Goal: Information Seeking & Learning: Check status

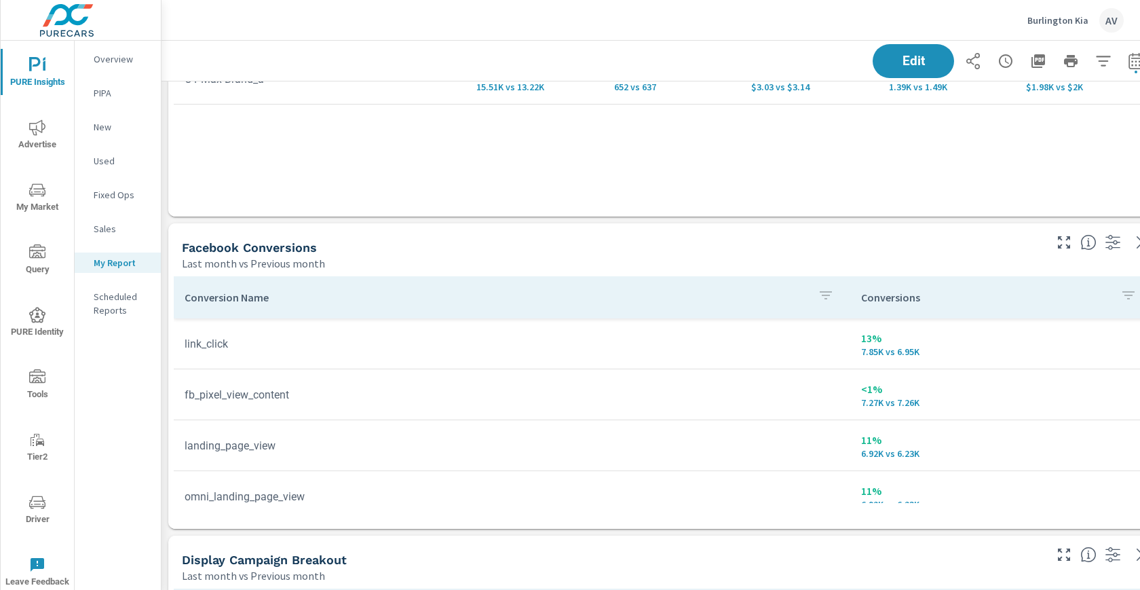
scroll to position [1584, 0]
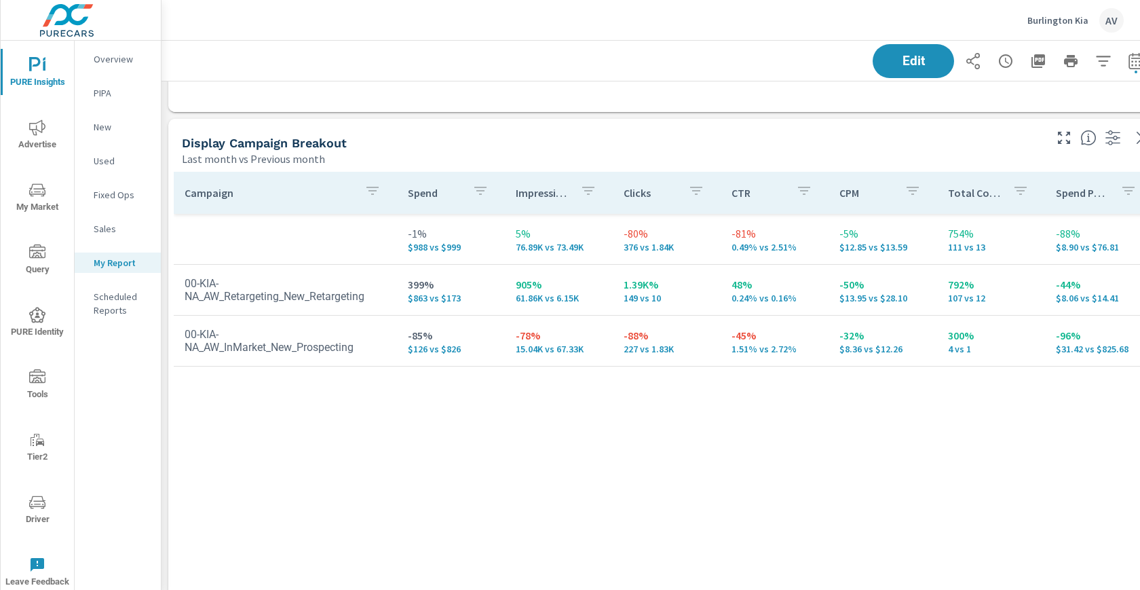
scroll to position [2027, 0]
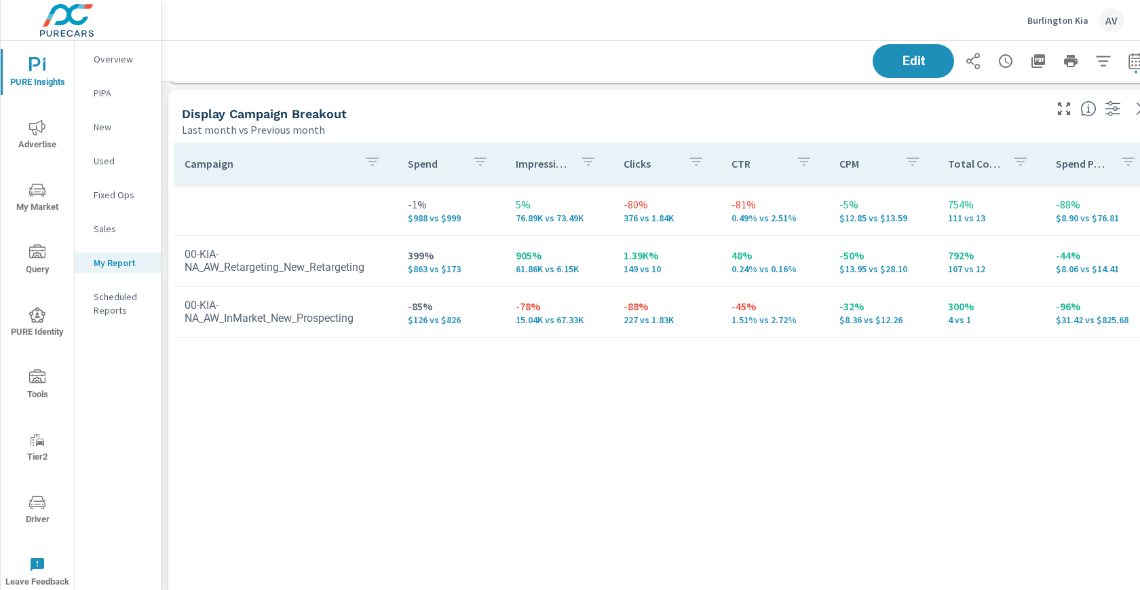
click at [834, 484] on div "Campaign Spend Impressions Clicks CTR CPM Total Conversions Spend Per Conversio…" at bounding box center [664, 411] width 980 height 539
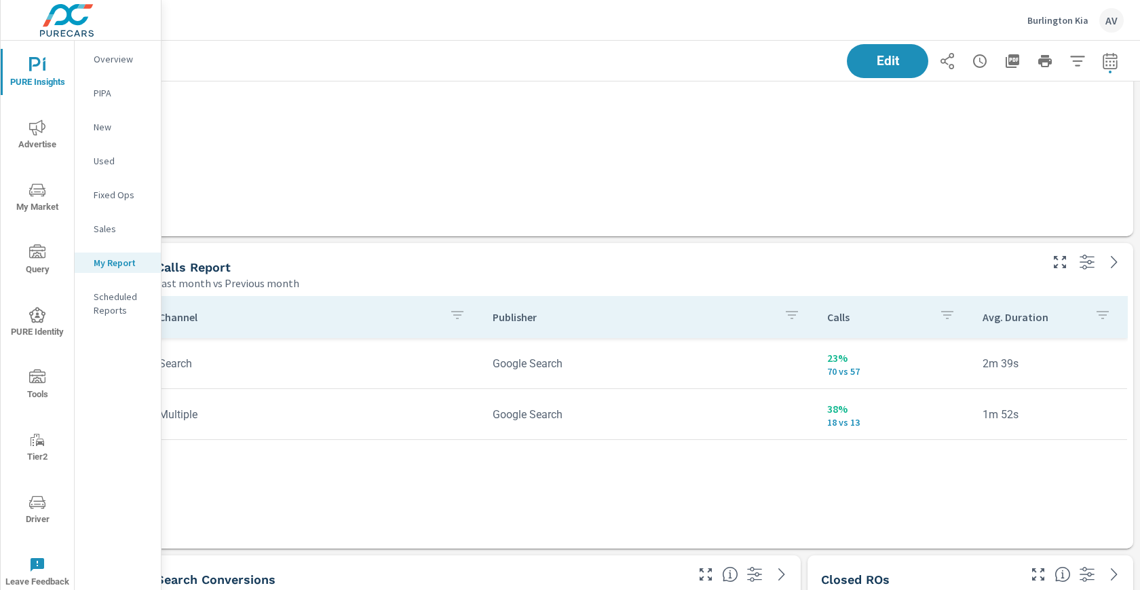
scroll to position [2498, 37]
drag, startPoint x: 842, startPoint y: 356, endPoint x: 805, endPoint y: 361, distance: 36.9
click at [816, 361] on td "23% 70 vs 57" at bounding box center [893, 363] width 155 height 49
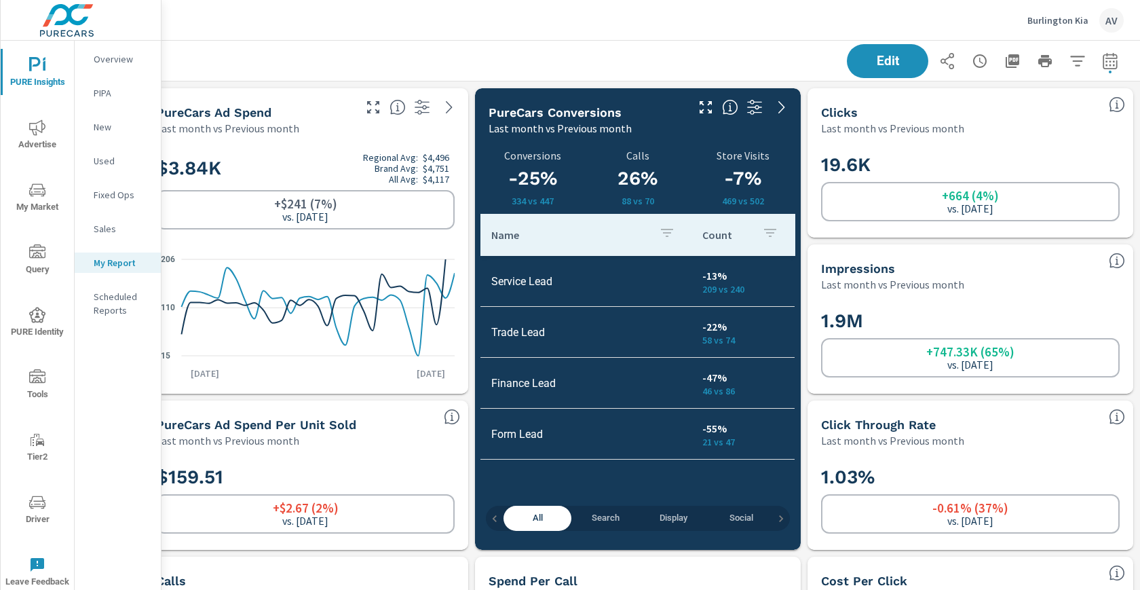
scroll to position [0, 37]
click at [1102, 65] on icon "button" at bounding box center [1110, 61] width 16 height 16
select select "Last month"
select select "Previous month"
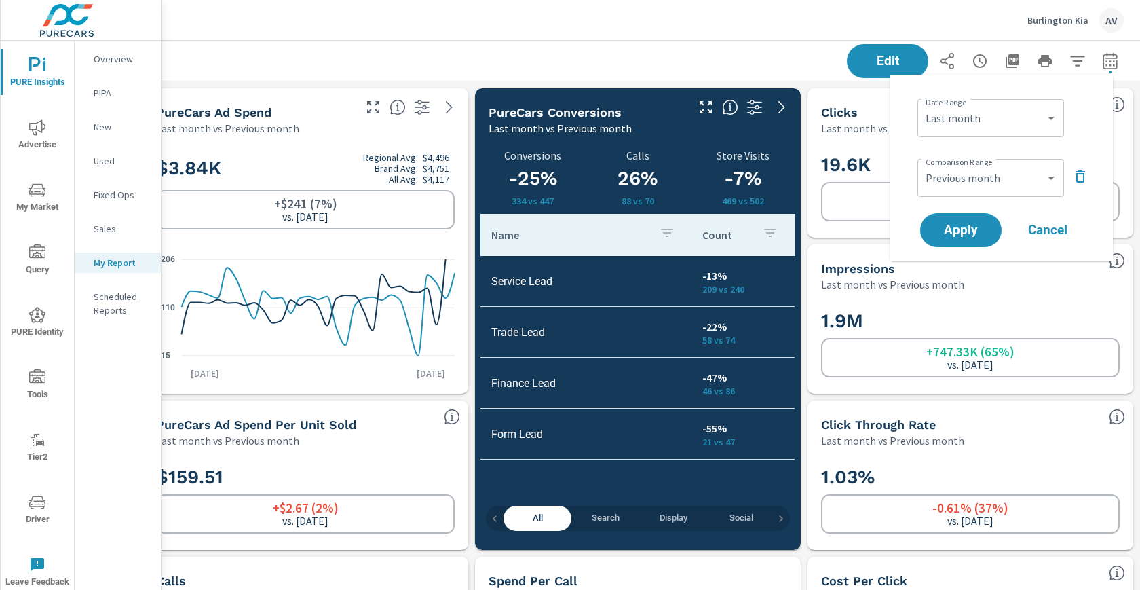
click at [710, 59] on div "Edit" at bounding box center [637, 61] width 971 height 40
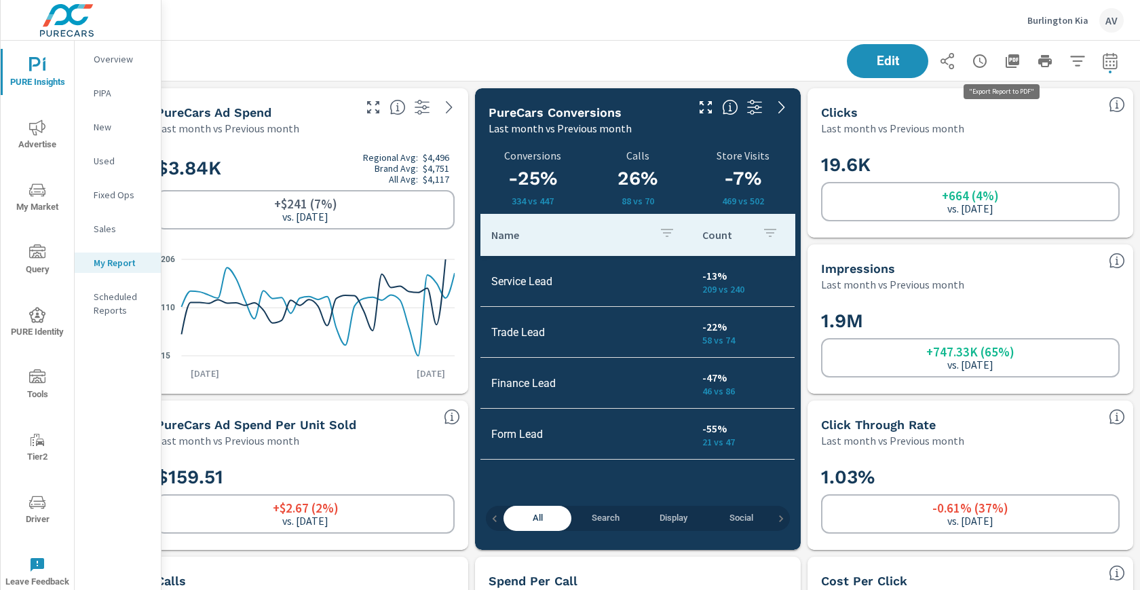
click at [1004, 61] on icon "button" at bounding box center [1012, 61] width 16 height 16
click at [758, 45] on div "Edit" at bounding box center [637, 61] width 971 height 40
click at [544, 54] on div "Edit" at bounding box center [637, 61] width 971 height 40
click at [719, 51] on div "Edit" at bounding box center [637, 61] width 971 height 40
click at [442, 56] on div "Edit" at bounding box center [637, 61] width 971 height 40
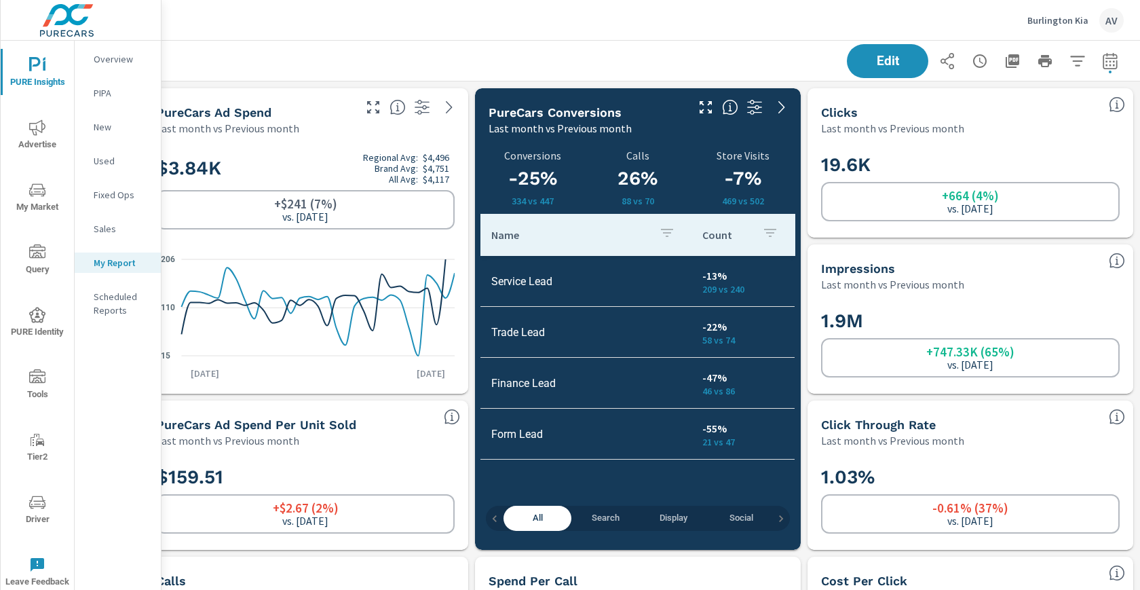
click at [689, 46] on div "Edit" at bounding box center [637, 61] width 971 height 40
click at [38, 143] on span "Advertise" at bounding box center [37, 135] width 65 height 33
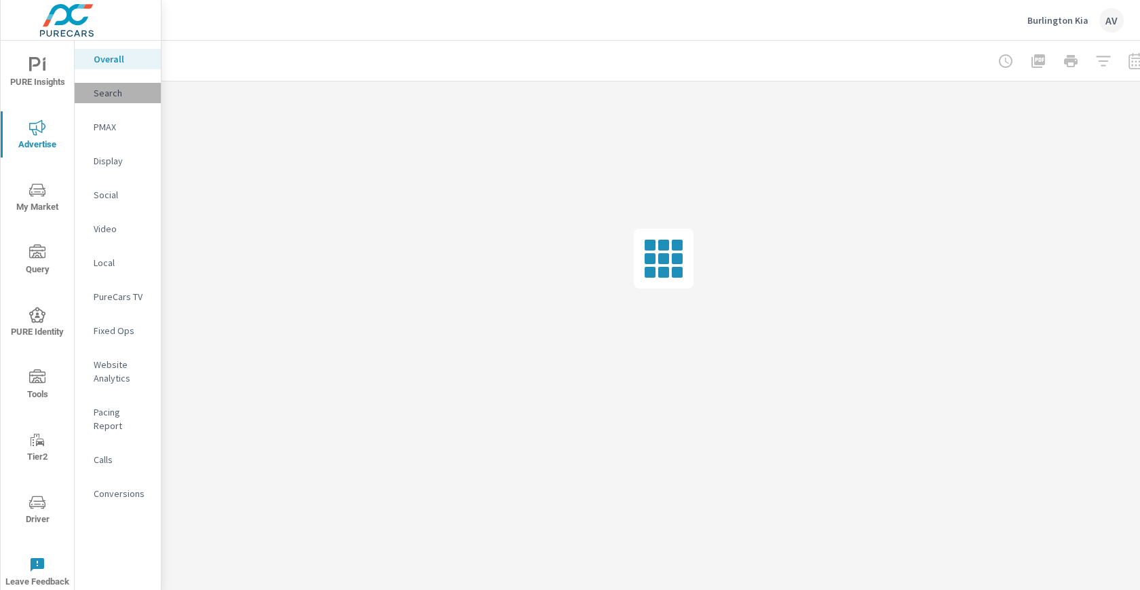
click at [122, 88] on p "Search" at bounding box center [122, 93] width 56 height 14
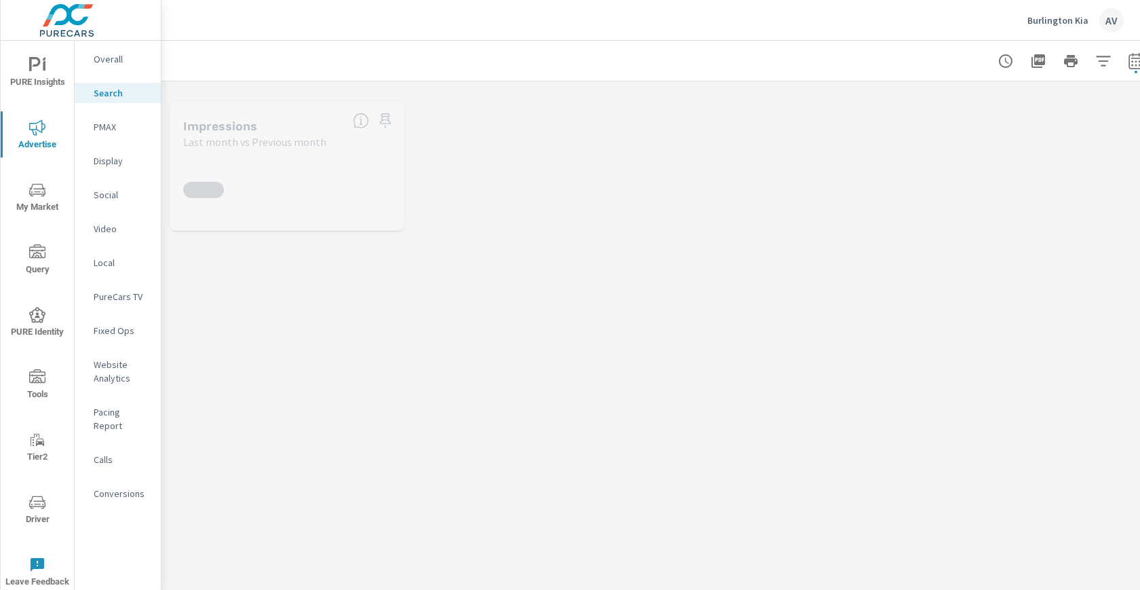
scroll to position [51, 0]
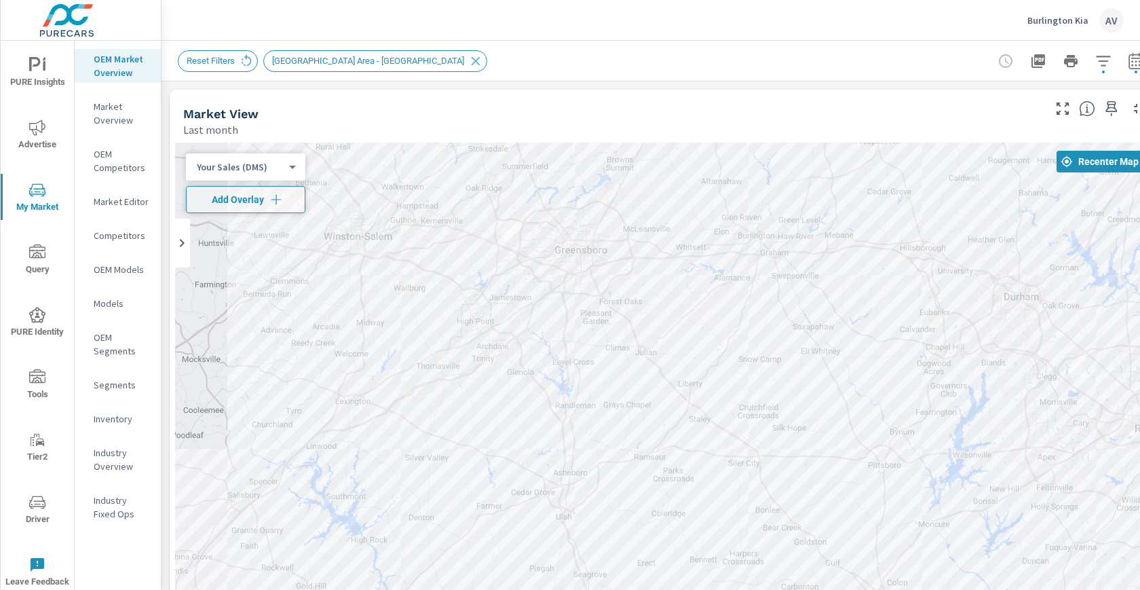
scroll to position [106, 0]
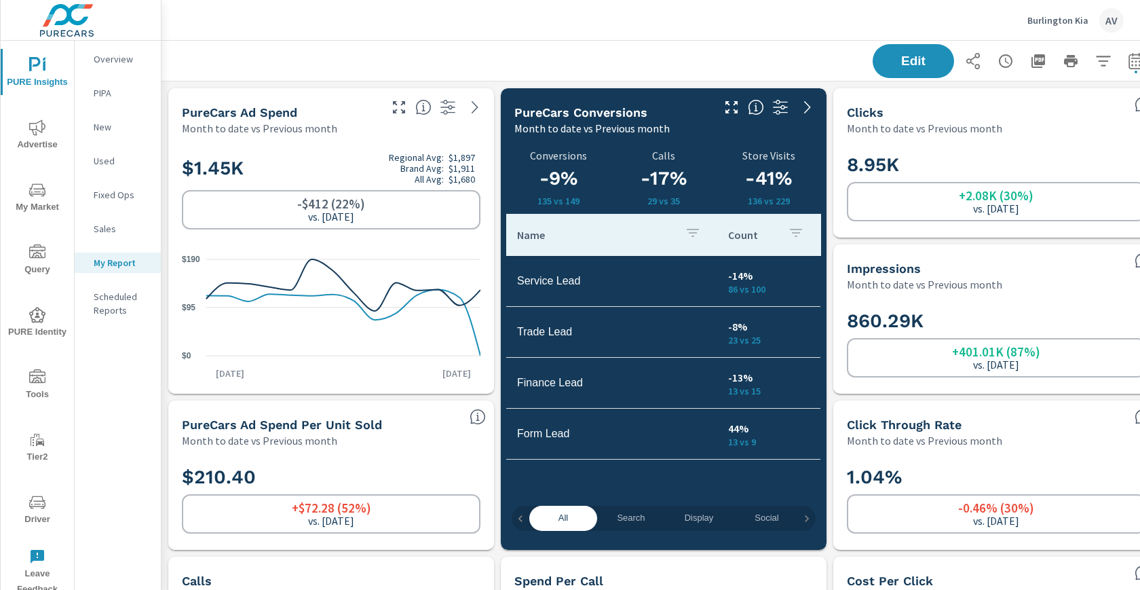
click at [111, 62] on p "Overview" at bounding box center [122, 59] width 56 height 14
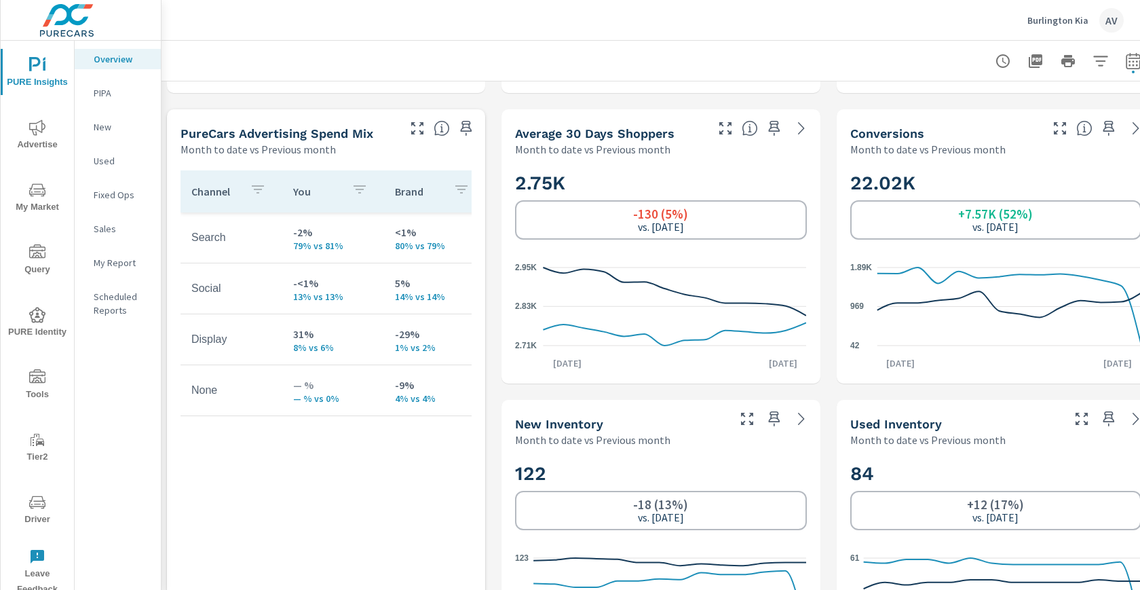
scroll to position [564, 3]
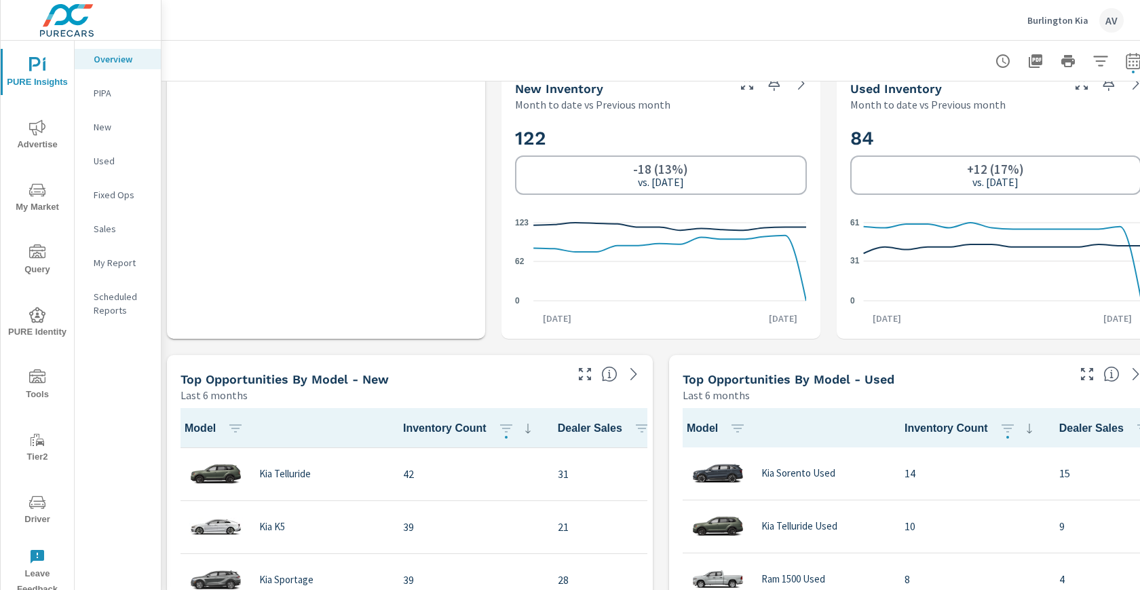
scroll to position [1163, 3]
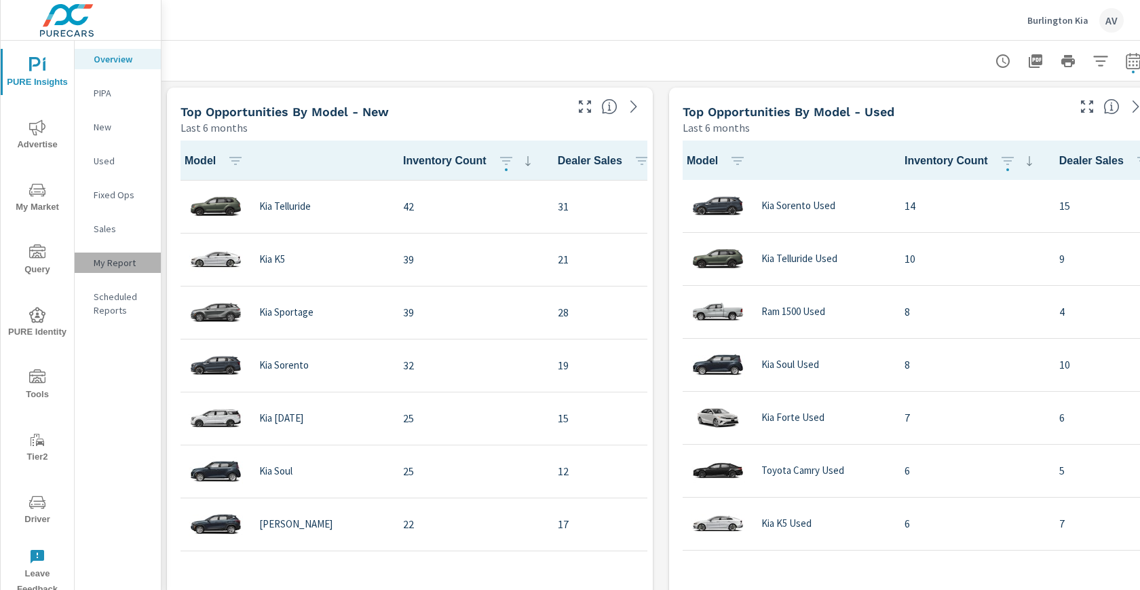
click at [136, 264] on p "My Report" at bounding box center [122, 263] width 56 height 14
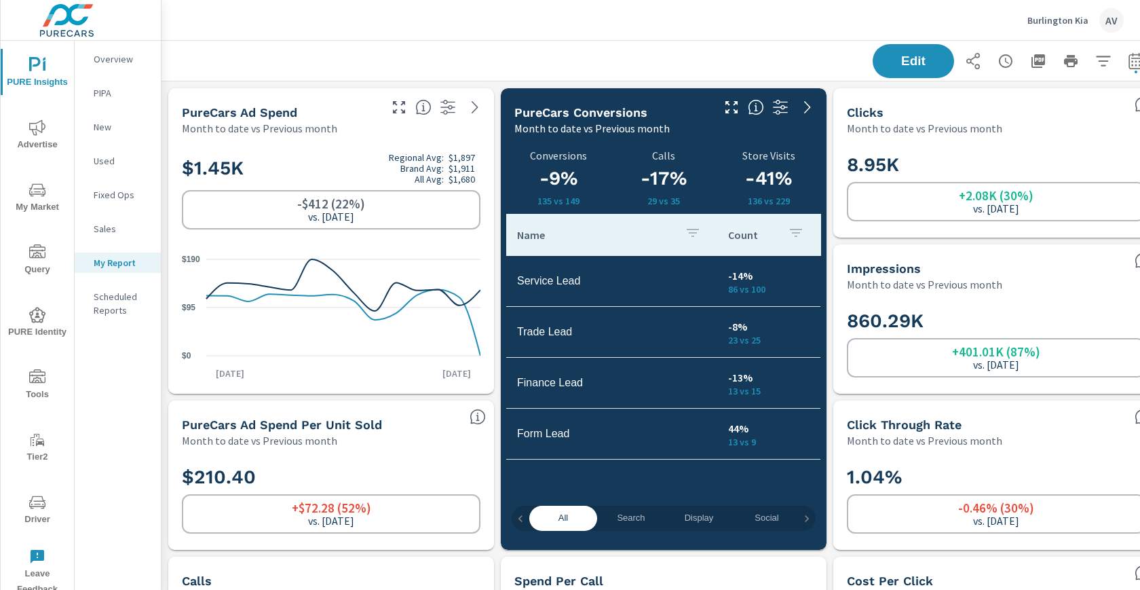
scroll to position [4556, 1028]
click at [801, 51] on div "Edit" at bounding box center [663, 61] width 971 height 40
click at [1106, 59] on icon "button" at bounding box center [1103, 61] width 16 height 16
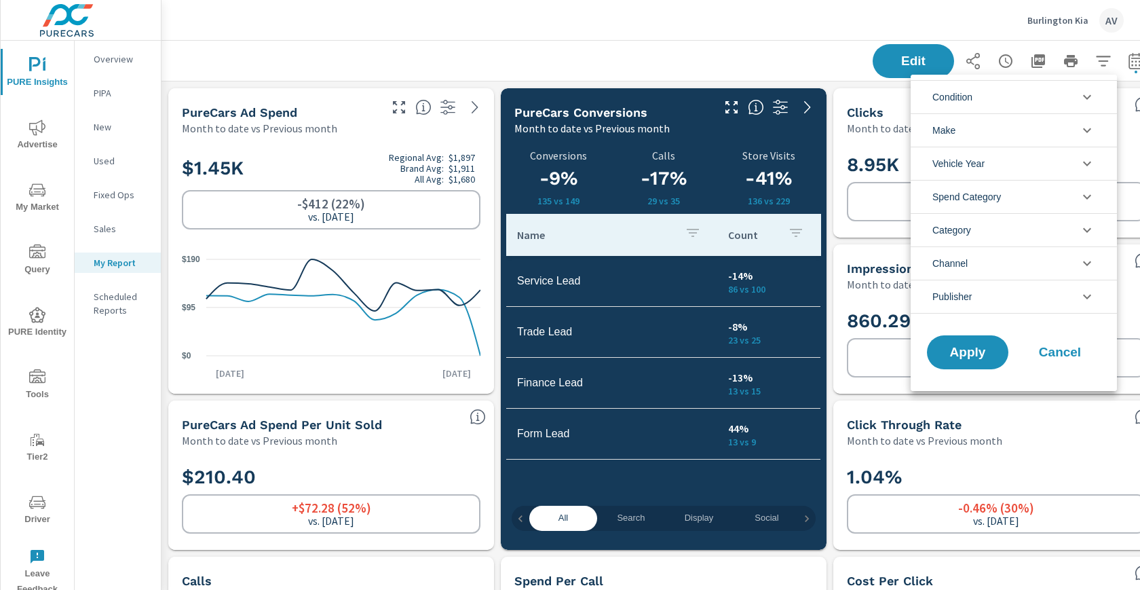
click at [775, 62] on div at bounding box center [570, 295] width 1140 height 590
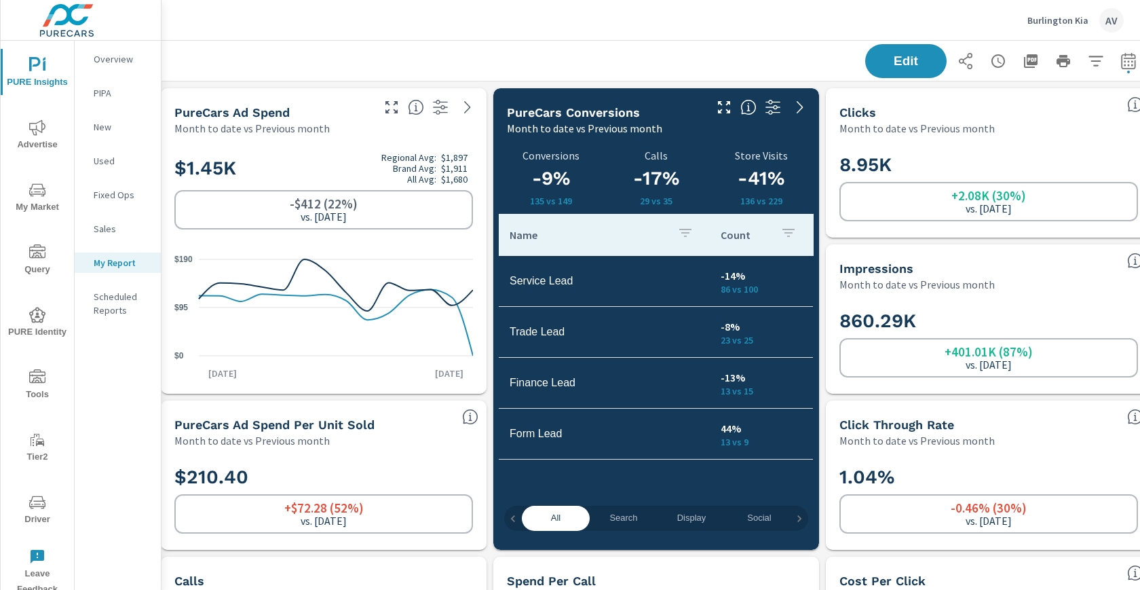
scroll to position [0, 37]
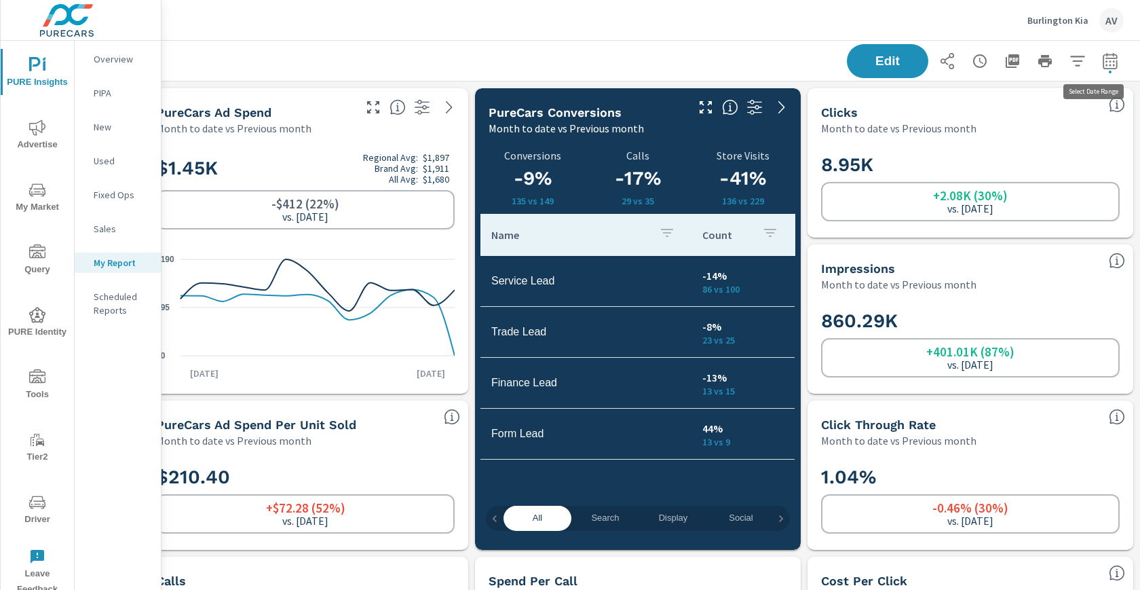
click at [1104, 60] on icon "button" at bounding box center [1110, 61] width 16 height 16
select select "Month to date"
select select "Previous month"
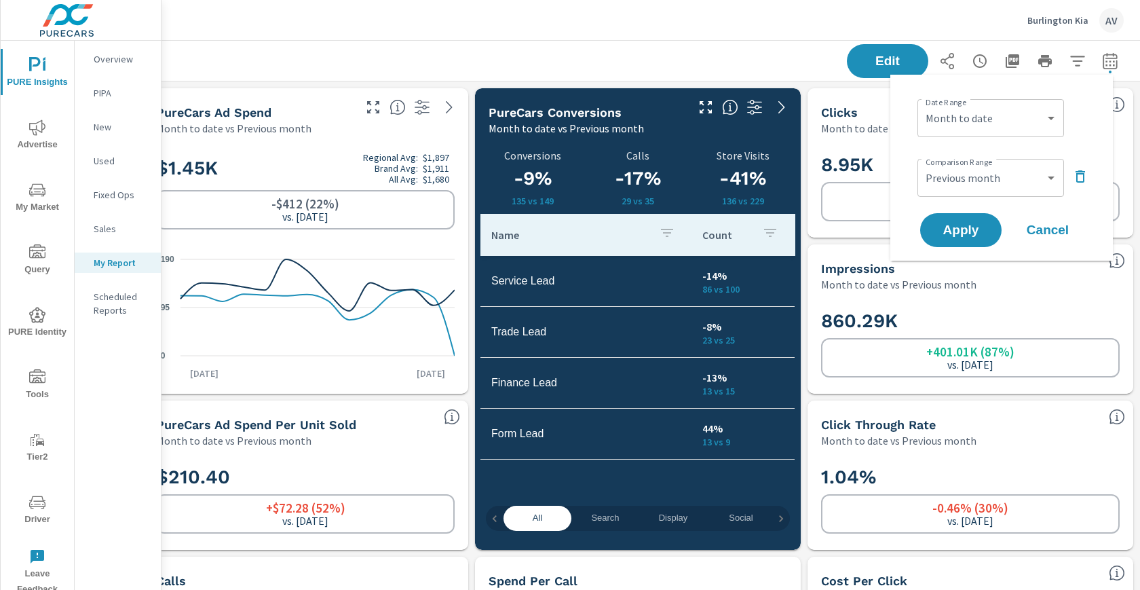
click at [629, 45] on div "Edit" at bounding box center [637, 61] width 971 height 40
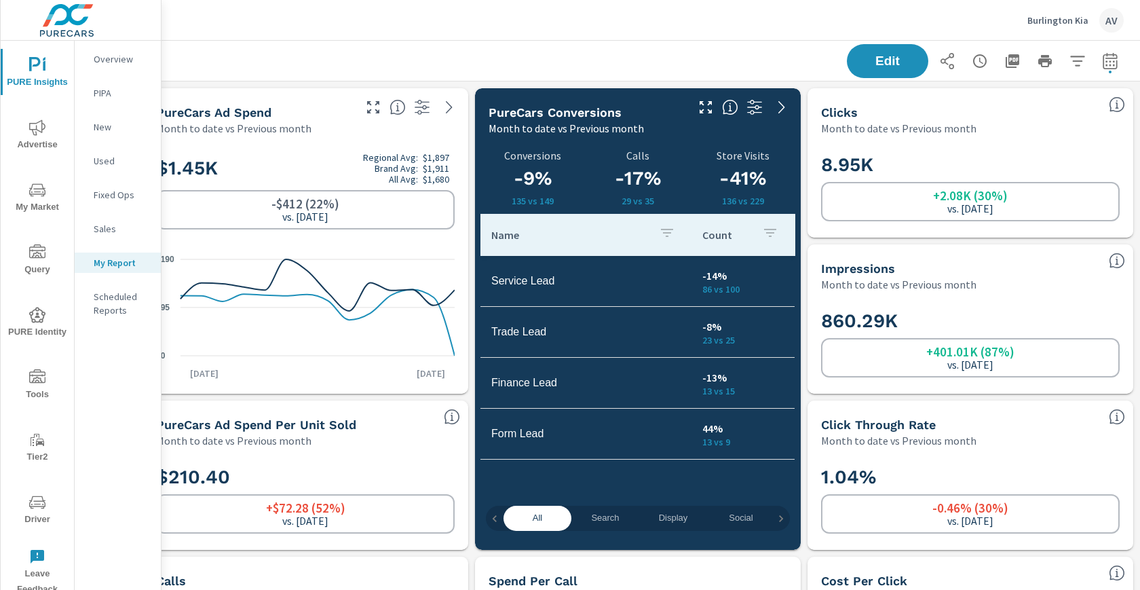
click at [655, 311] on tr "Trade Lead -8% 23 vs 25" at bounding box center [637, 332] width 314 height 51
click at [1102, 61] on icon "button" at bounding box center [1110, 61] width 16 height 16
select select "Month to date"
select select "Previous month"
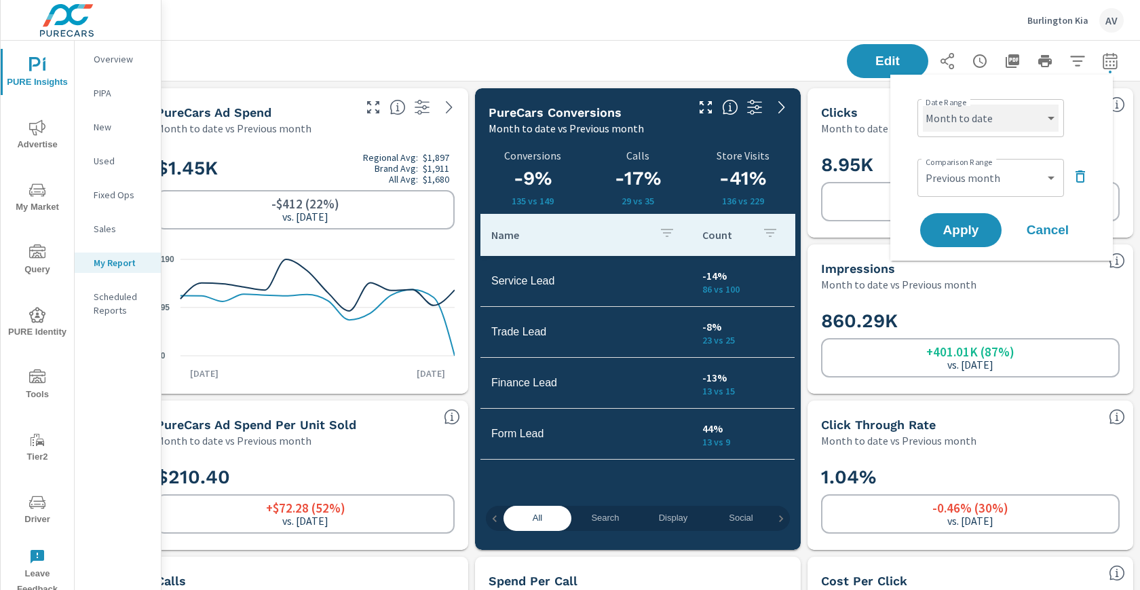
click at [978, 121] on select "Custom Yesterday Last week Last 7 days Last 14 days Last 30 days Last 45 days L…" at bounding box center [991, 117] width 136 height 27
select select "custom"
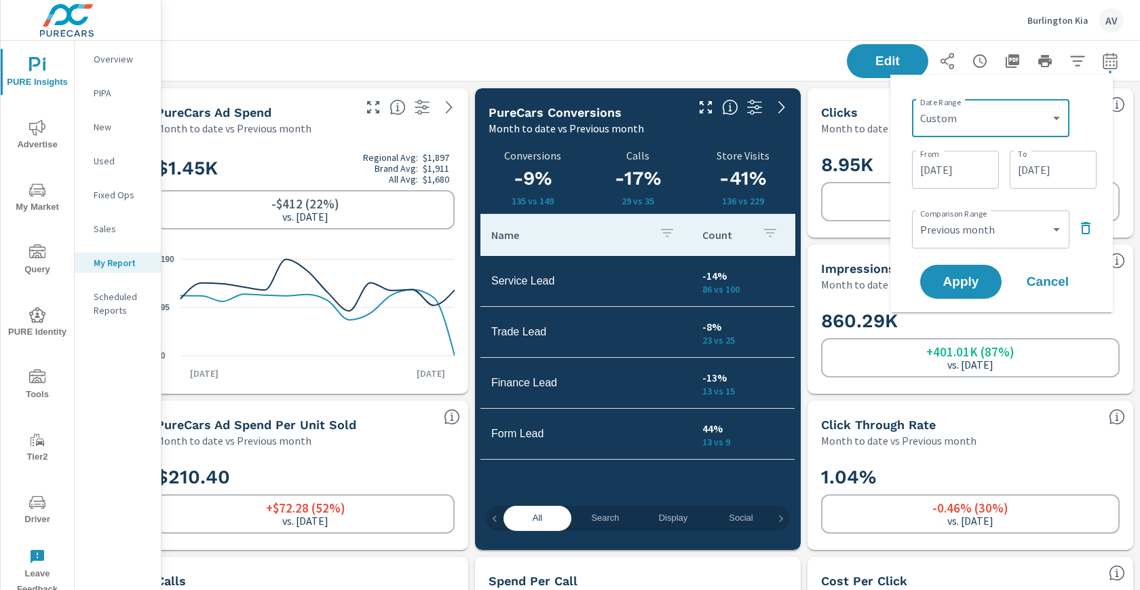
click at [957, 178] on input "08/01/2025" at bounding box center [955, 169] width 76 height 27
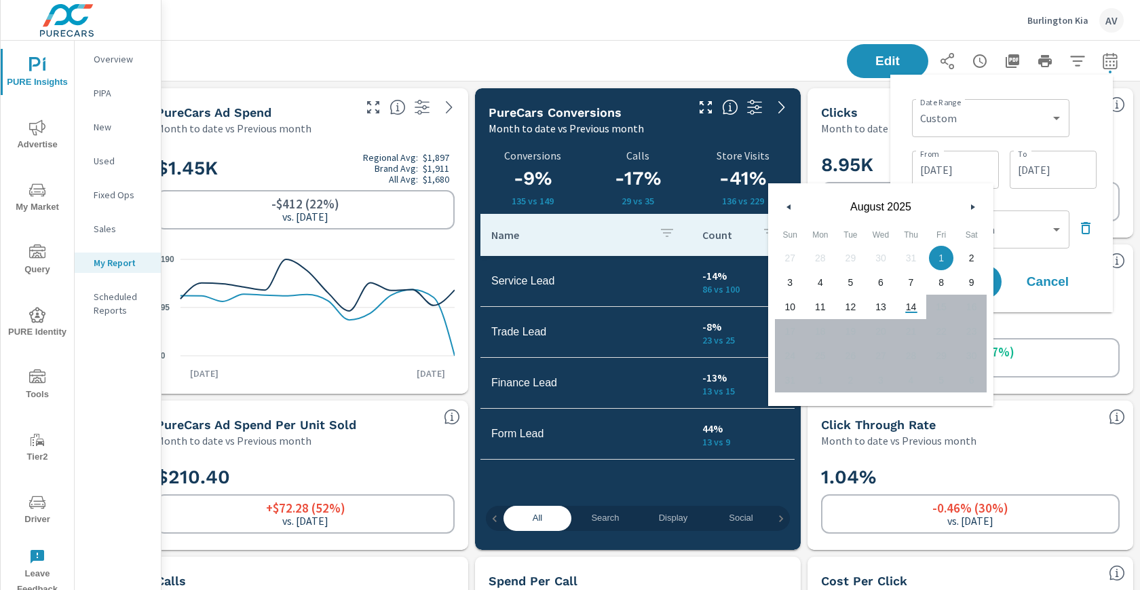
click at [791, 203] on button "button" at bounding box center [789, 207] width 16 height 16
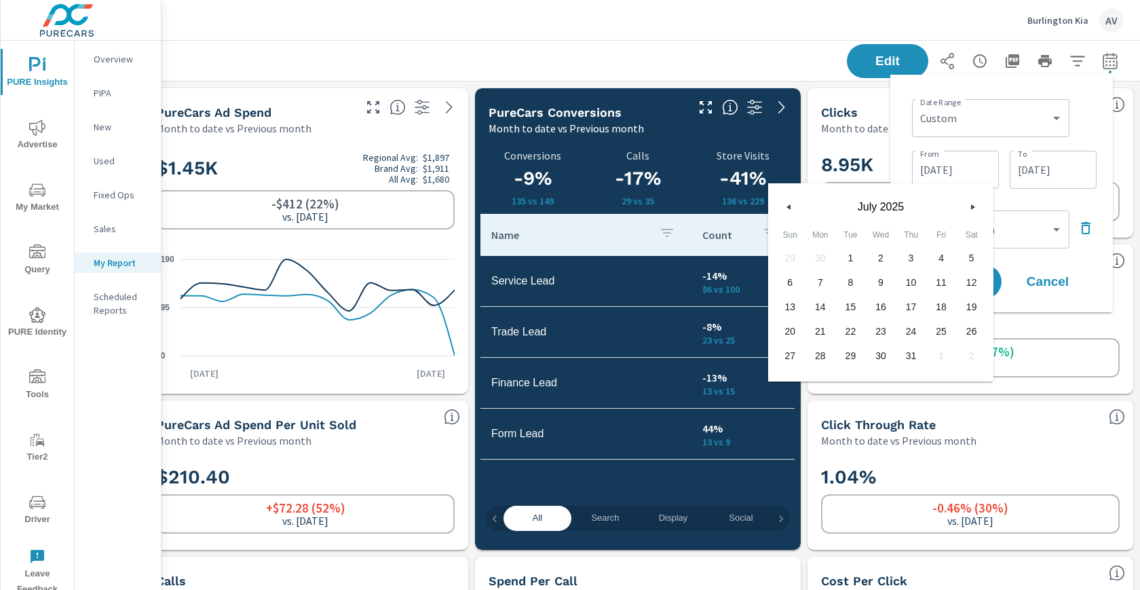
click at [791, 203] on button "button" at bounding box center [789, 207] width 16 height 16
click at [792, 256] on span "1" at bounding box center [790, 258] width 31 height 18
click at [826, 352] on span "30" at bounding box center [820, 356] width 31 height 18
click at [787, 257] on span "1" at bounding box center [790, 258] width 31 height 18
type input "06/01/2025"
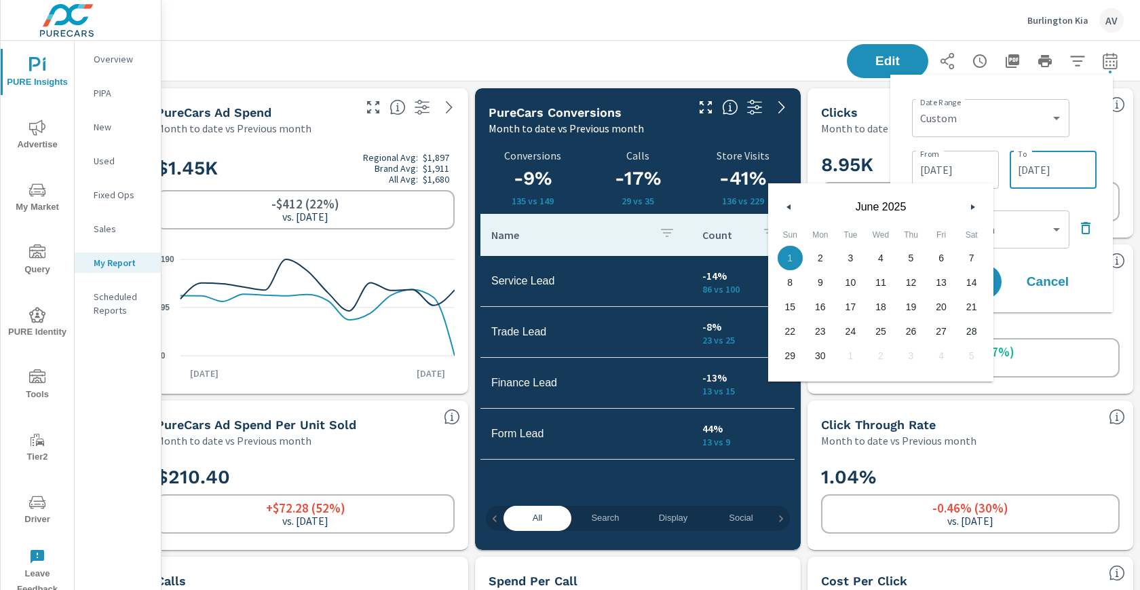
click at [1018, 169] on input "08/14/2025" at bounding box center [1053, 169] width 76 height 27
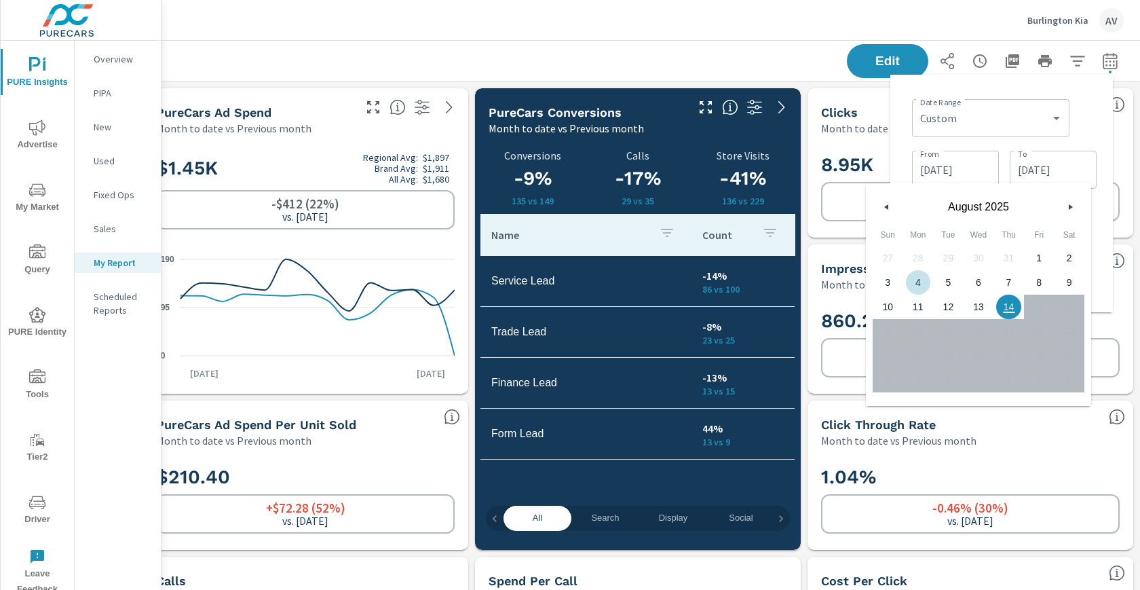
click at [888, 206] on button "button" at bounding box center [887, 207] width 16 height 16
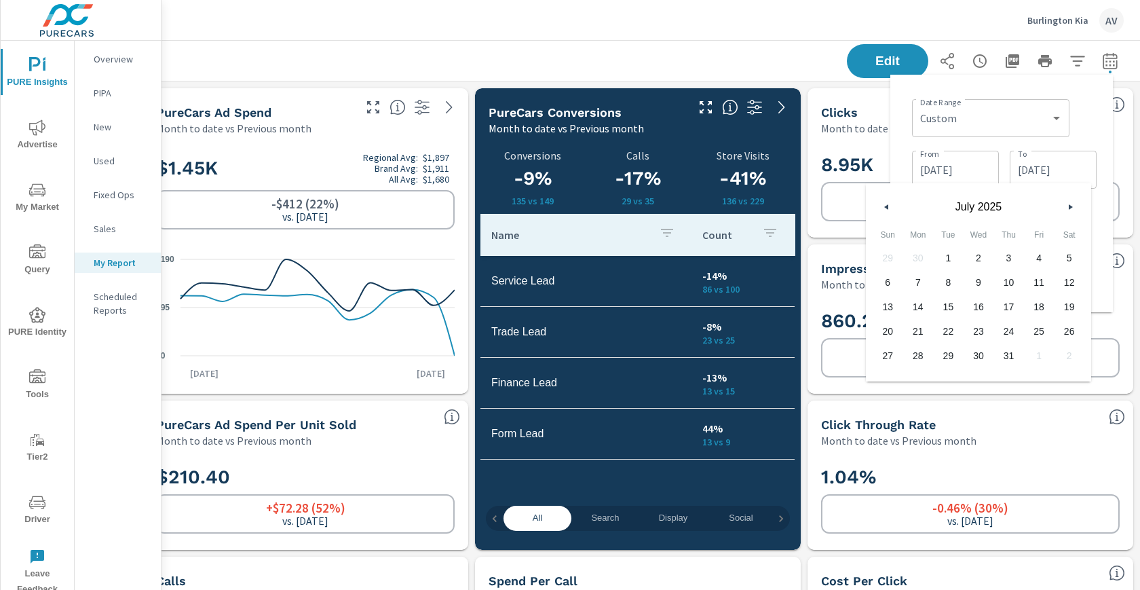
click at [888, 206] on button "button" at bounding box center [887, 207] width 16 height 16
click at [922, 354] on span "30" at bounding box center [918, 356] width 31 height 18
type input "06/30/2025"
click at [1085, 107] on div "Date Range Custom Yesterday Last week Last 7 days Last 14 days Last 30 days Las…" at bounding box center [1004, 117] width 185 height 46
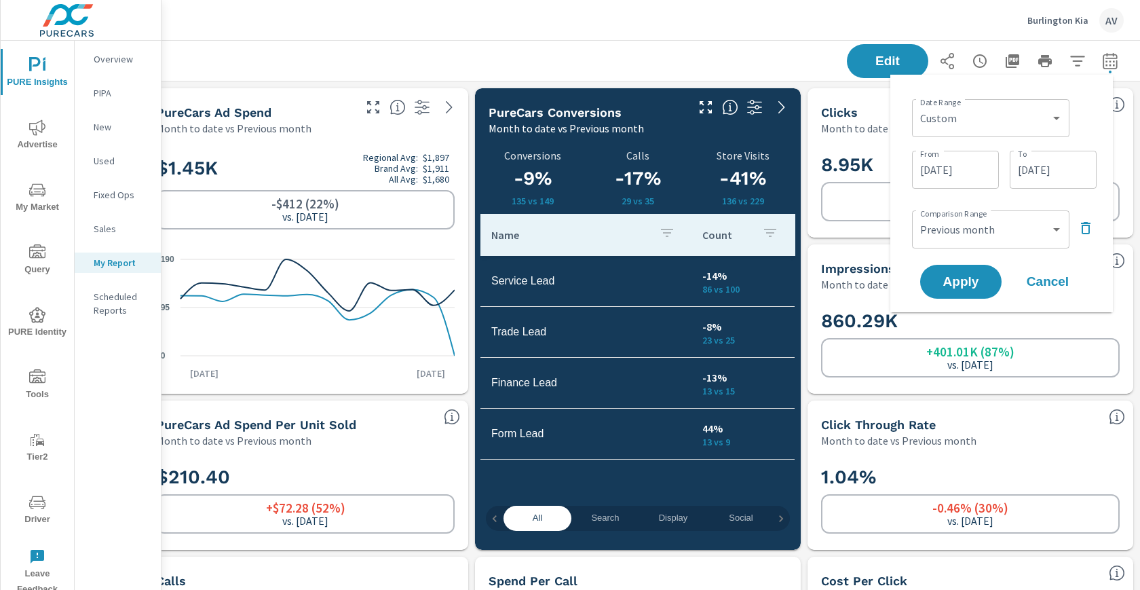
click at [1087, 228] on icon "button" at bounding box center [1085, 228] width 16 height 16
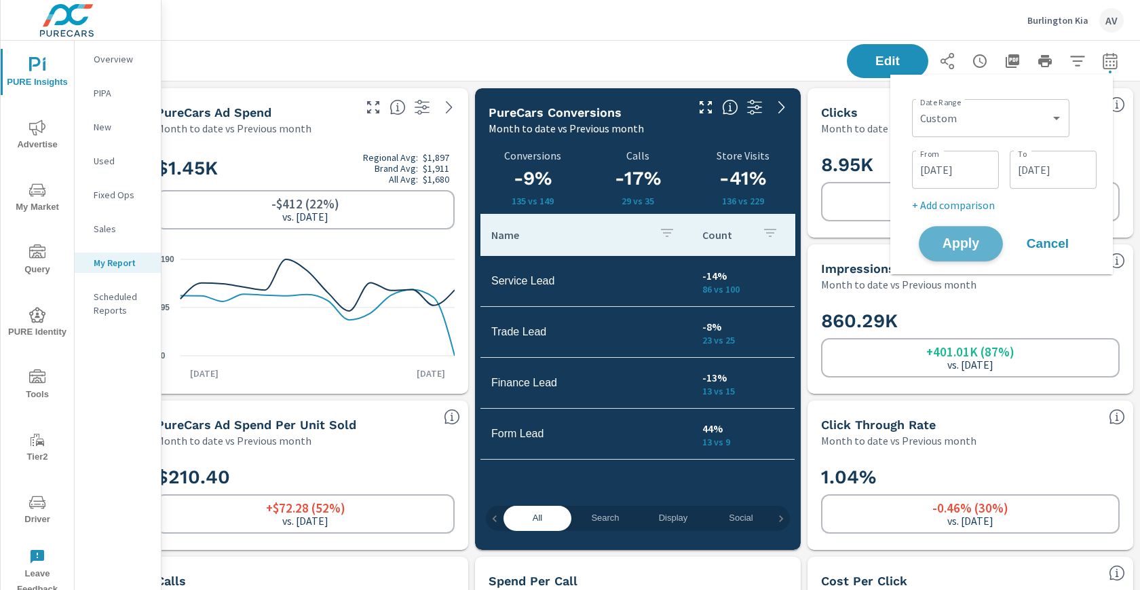
click at [950, 237] on span "Apply" at bounding box center [961, 243] width 56 height 13
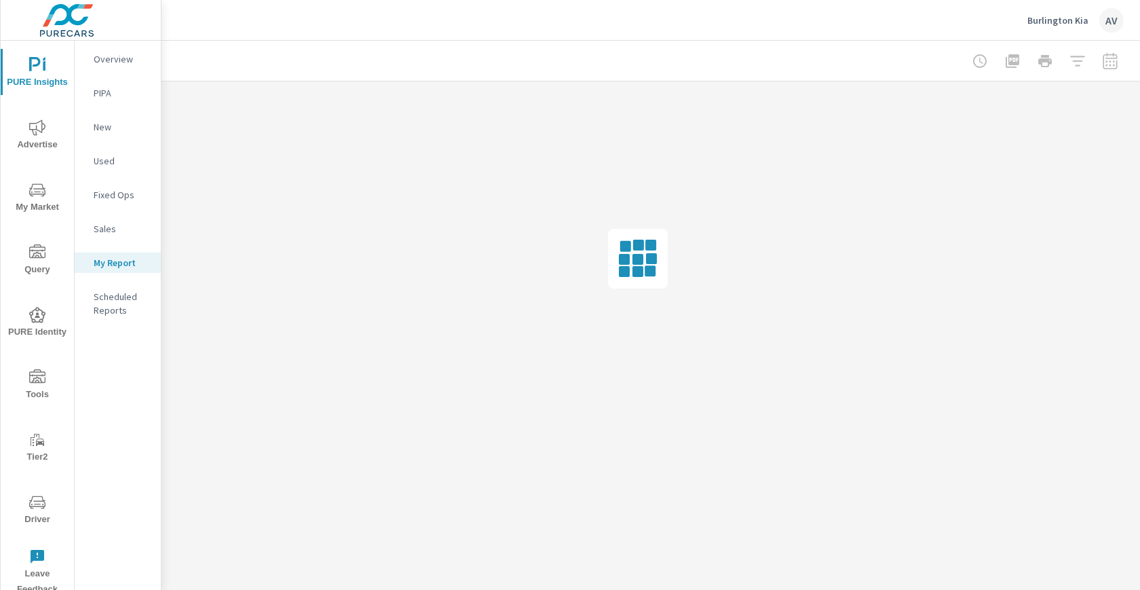
scroll to position [0, 25]
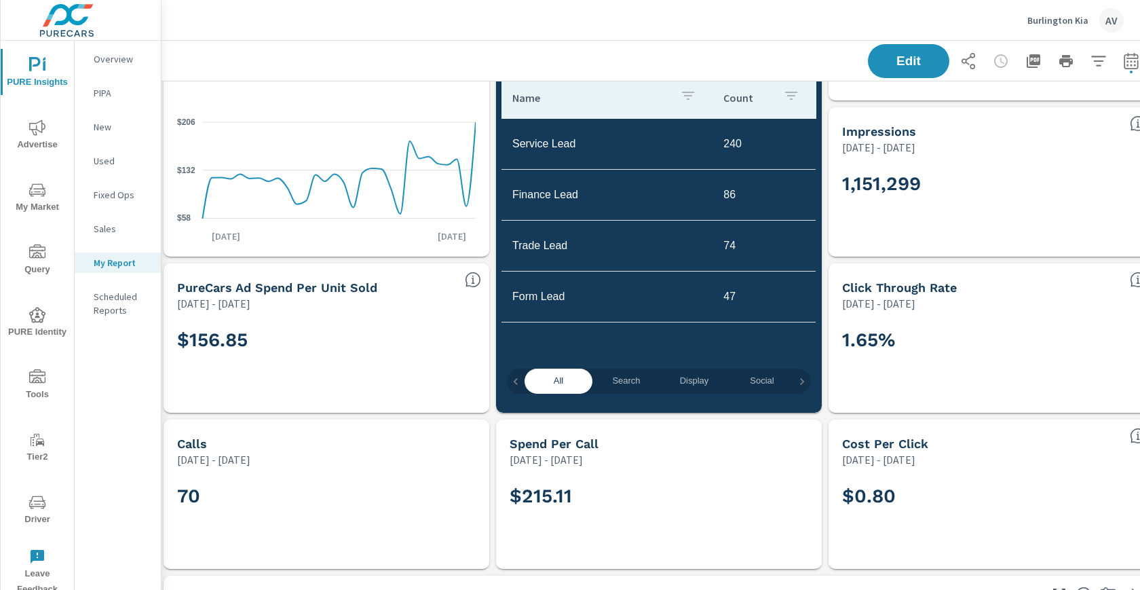
scroll to position [137, 0]
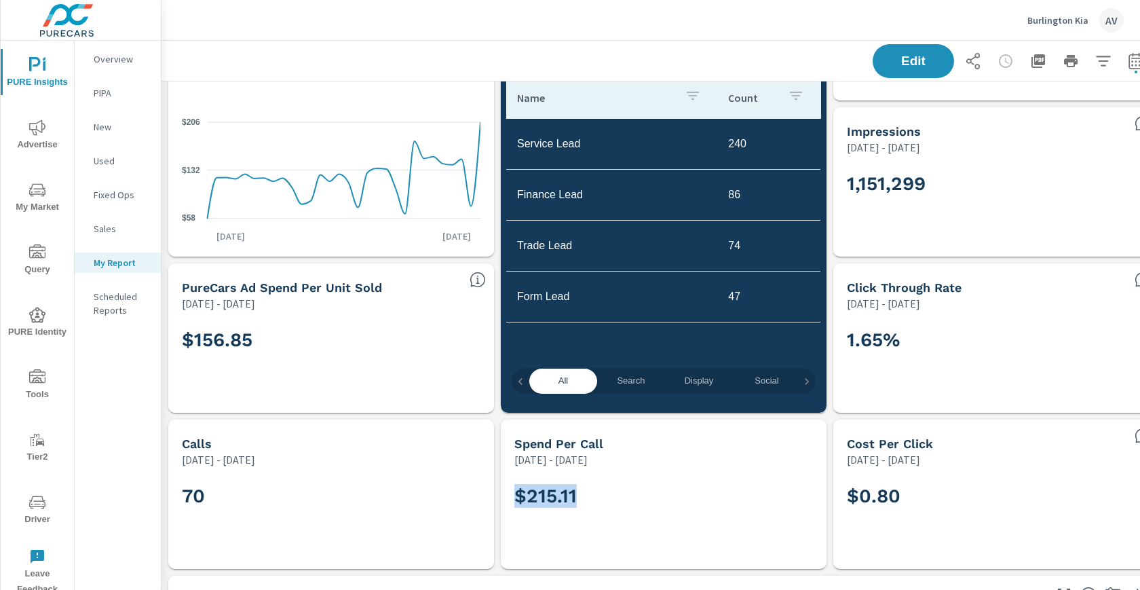
drag, startPoint x: 583, startPoint y: 496, endPoint x: 512, endPoint y: 495, distance: 70.6
click at [512, 495] on div "$215.11" at bounding box center [663, 517] width 315 height 91
copy h2 "$215.11"
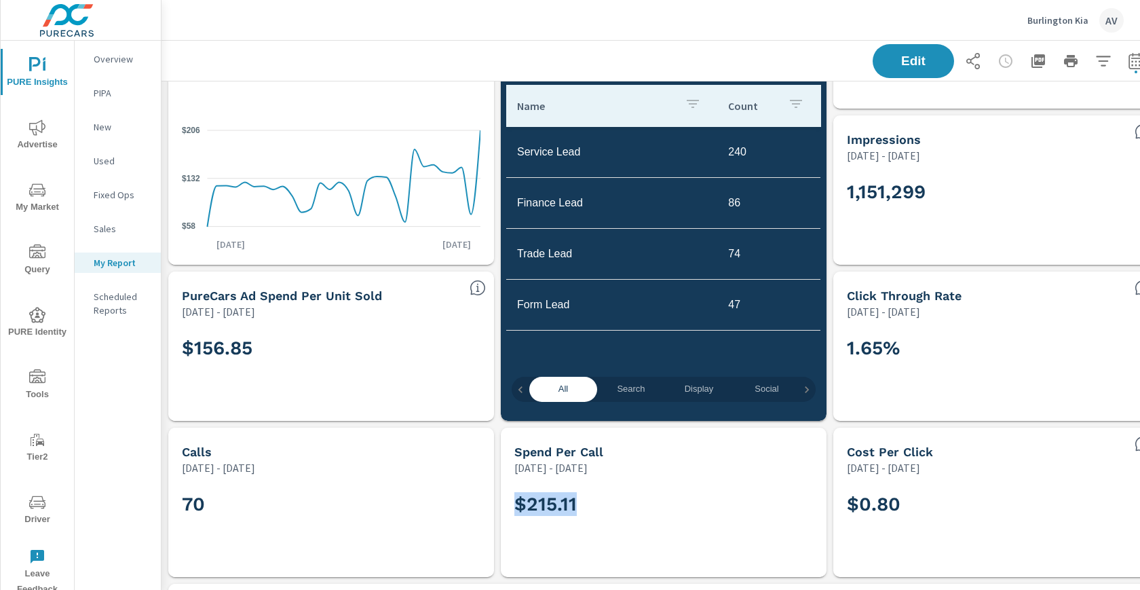
scroll to position [128, 0]
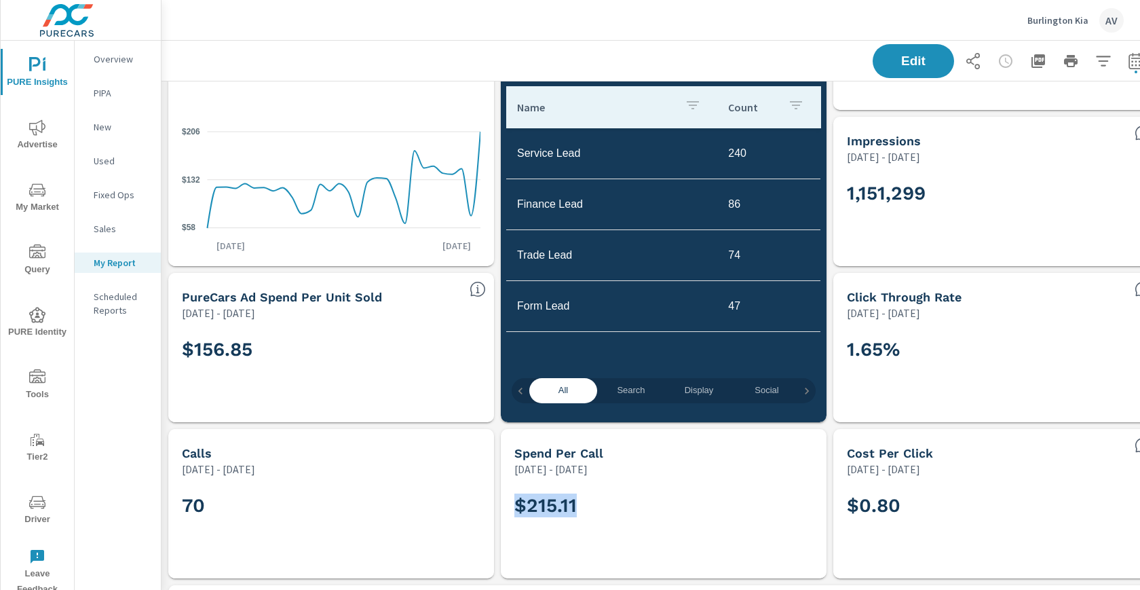
click at [273, 297] on h5 "PureCars Ad Spend Per Unit Sold" at bounding box center [282, 297] width 200 height 14
drag, startPoint x: 259, startPoint y: 347, endPoint x: 161, endPoint y: 349, distance: 97.7
drag, startPoint x: 367, startPoint y: 387, endPoint x: 374, endPoint y: 381, distance: 9.6
click at [368, 387] on div "$156.85" at bounding box center [331, 371] width 299 height 75
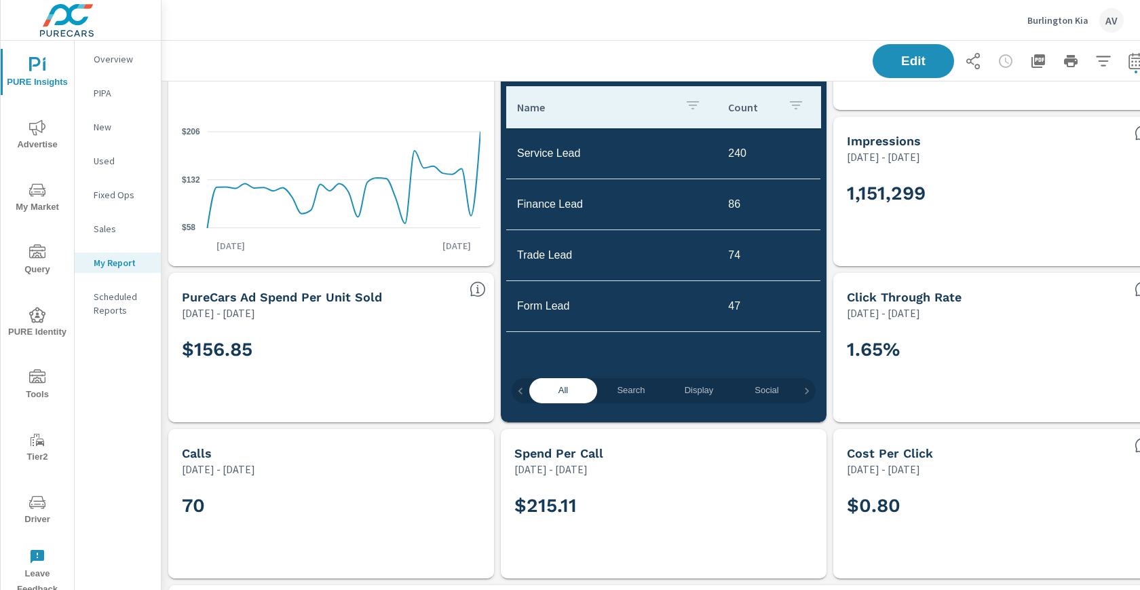
click at [246, 350] on h2 "$156.85" at bounding box center [331, 349] width 299 height 24
copy div "$156.85 Cost Per Click Jun 01, 2025 - Jun 30, 2025"
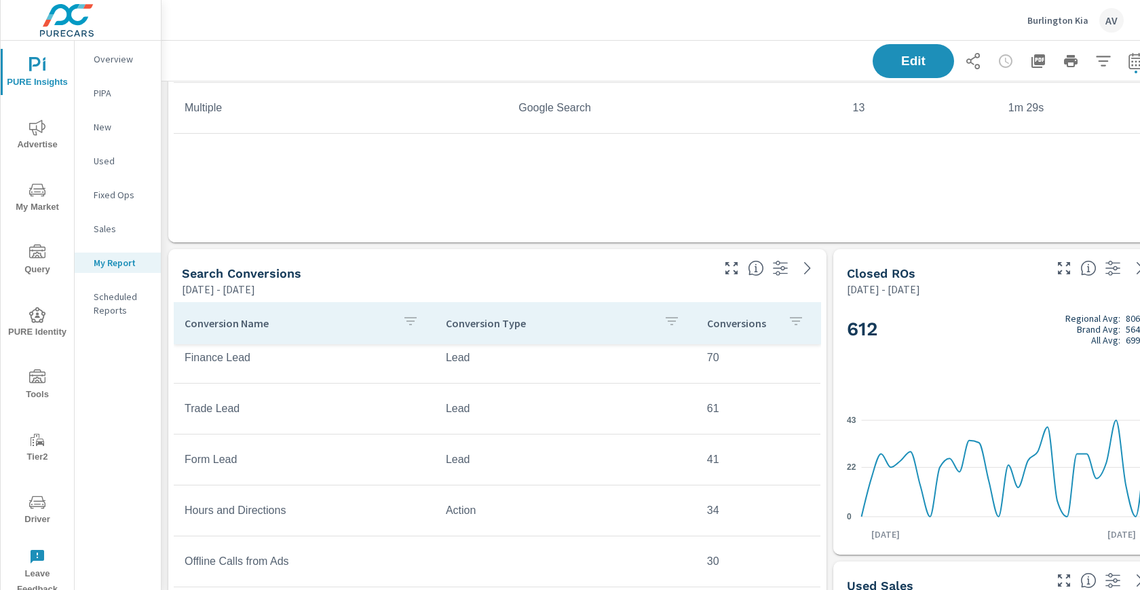
scroll to position [2804, 0]
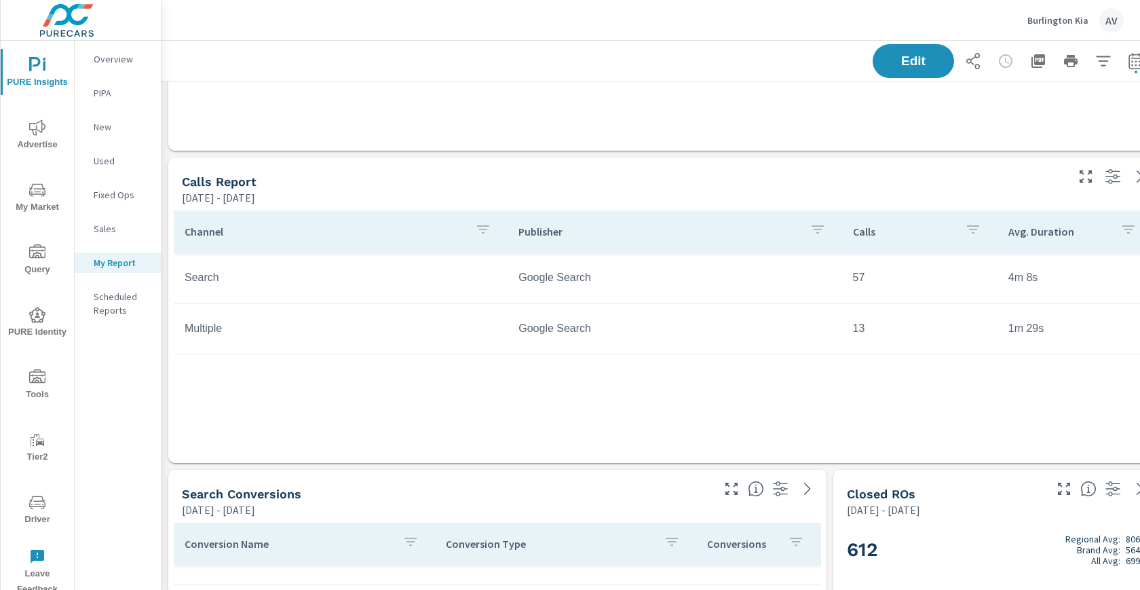
scroll to position [2585, 0]
click at [871, 410] on div "Channel Publisher Calls Avg. Duration Search Google Search 57 4m 8s Multiple Go…" at bounding box center [664, 322] width 980 height 227
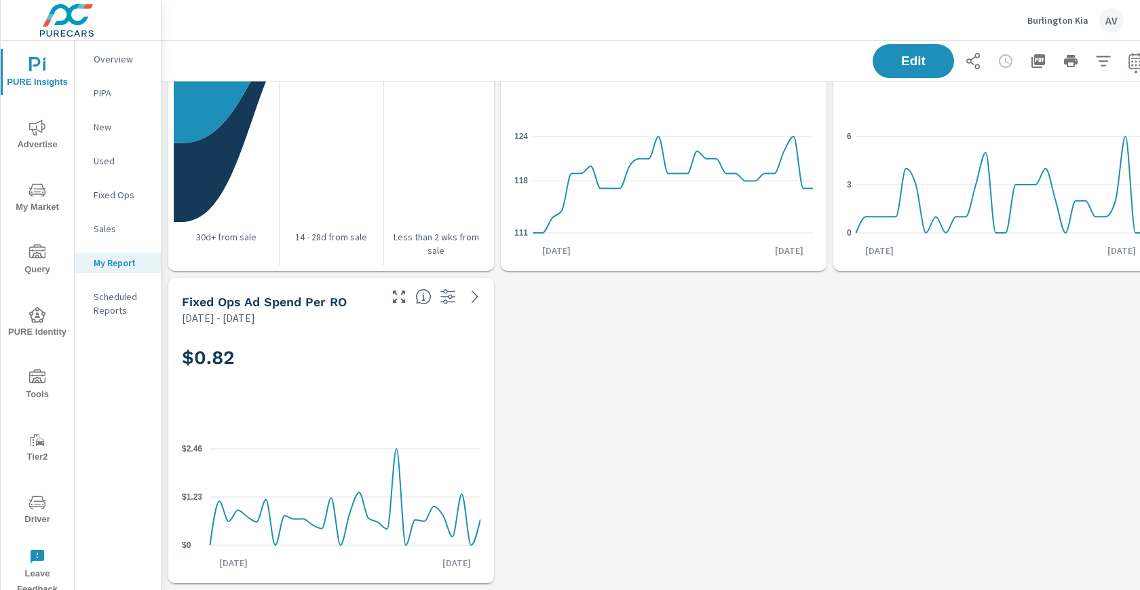
scroll to position [4035, 0]
drag, startPoint x: 253, startPoint y: 349, endPoint x: 182, endPoint y: 347, distance: 70.6
click at [182, 347] on h2 "$0.82" at bounding box center [331, 357] width 299 height 24
copy h2 "$0.82"
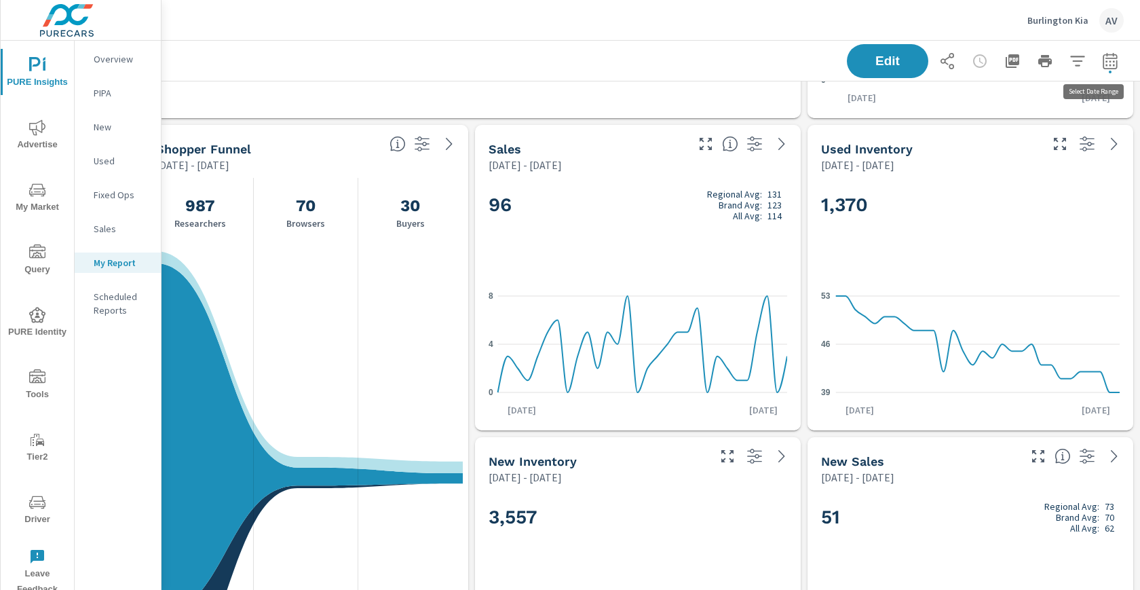
scroll to position [3552, 37]
click at [1105, 64] on icon "button" at bounding box center [1109, 62] width 9 height 5
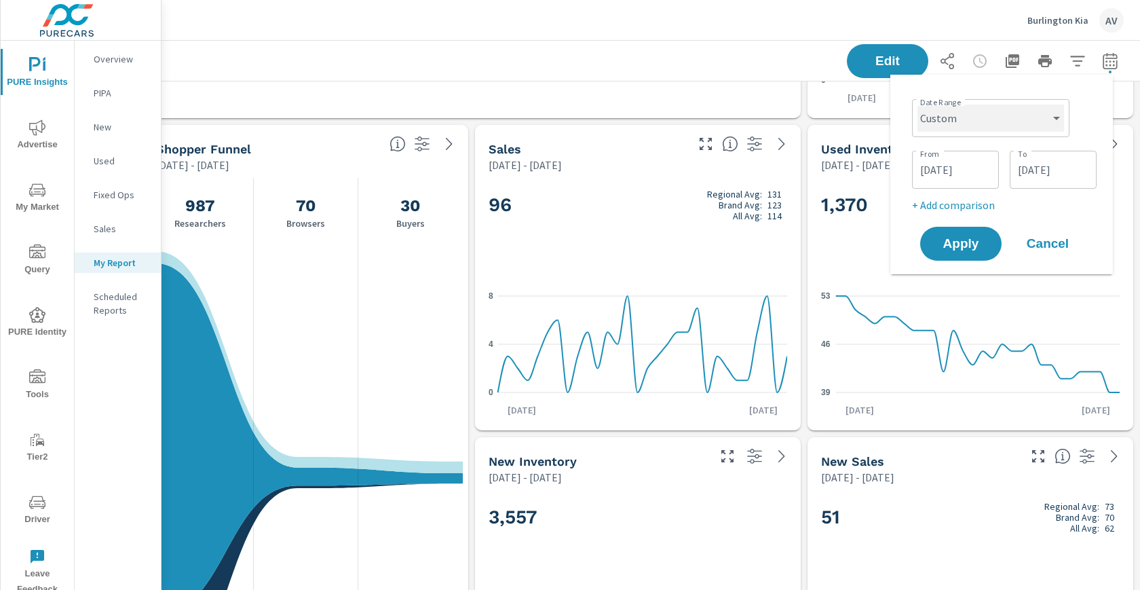
click at [954, 105] on select "Custom Yesterday Last week Last 7 days Last 14 days Last 30 days Last 45 days L…" at bounding box center [990, 117] width 147 height 27
select select "Last month"
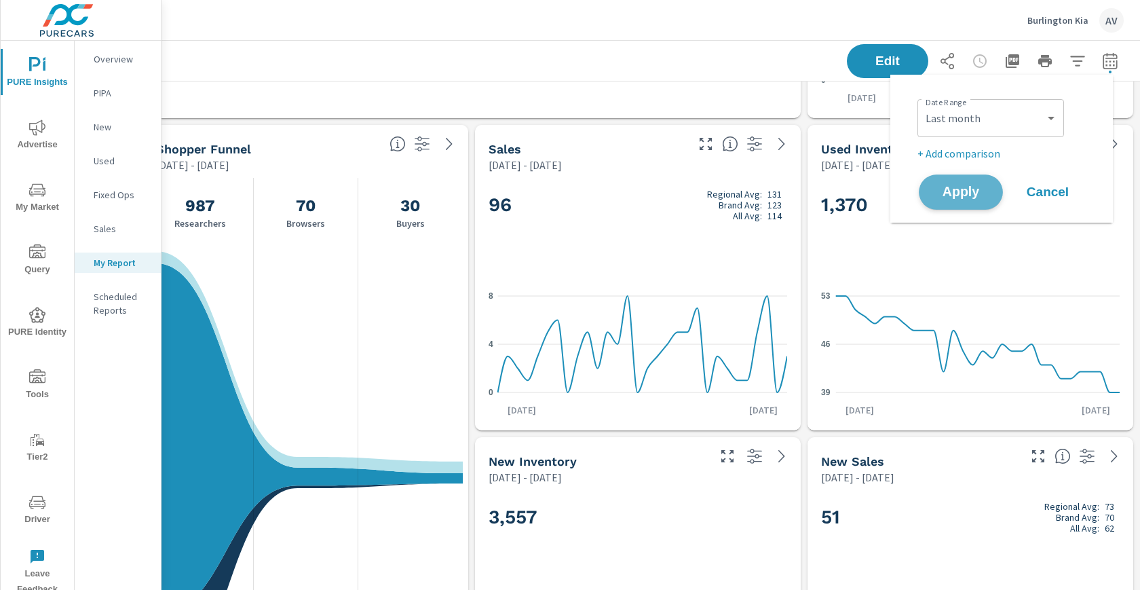
click at [967, 203] on button "Apply" at bounding box center [961, 191] width 84 height 35
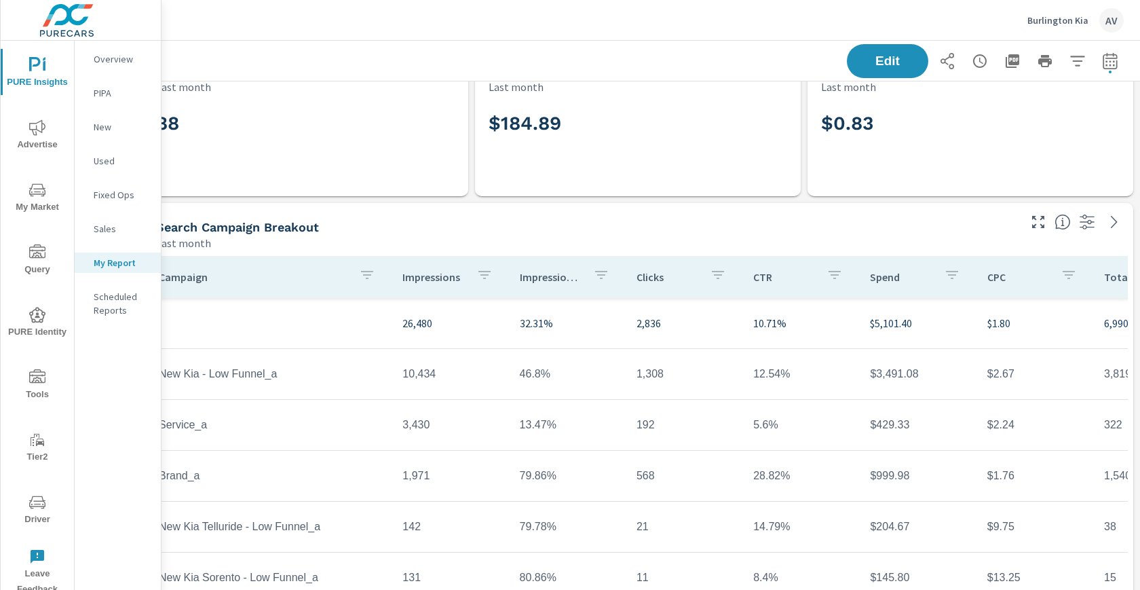
scroll to position [0, 37]
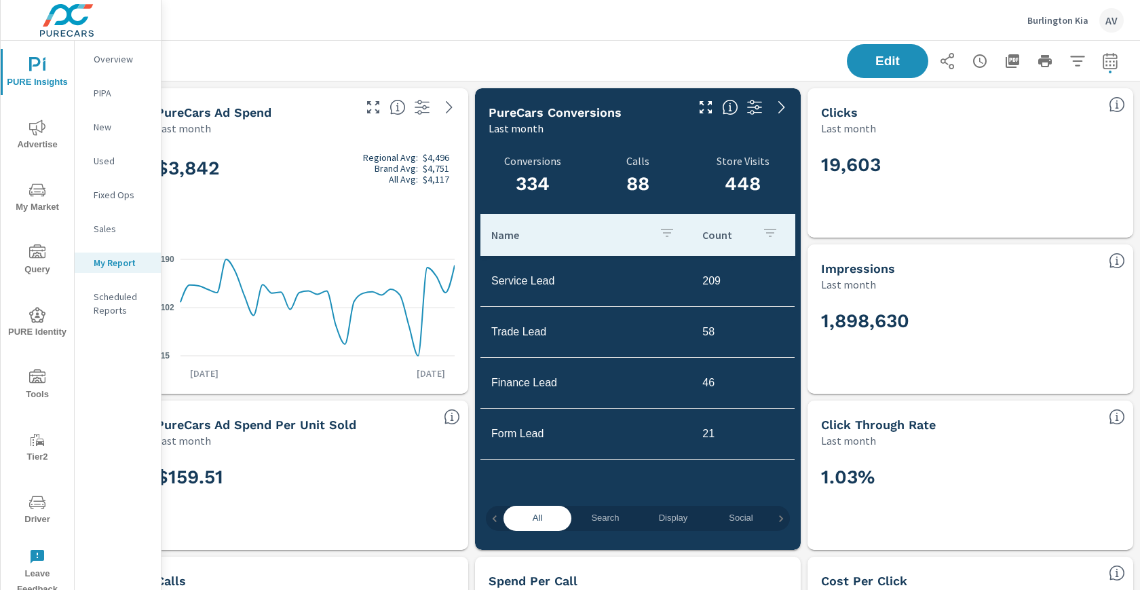
click at [727, 52] on div "Edit" at bounding box center [637, 61] width 971 height 40
click at [630, 193] on h3 "88" at bounding box center [638, 183] width 89 height 23
click at [630, 186] on h3 "88" at bounding box center [638, 183] width 89 height 23
click at [742, 175] on h3 "448" at bounding box center [742, 183] width 105 height 23
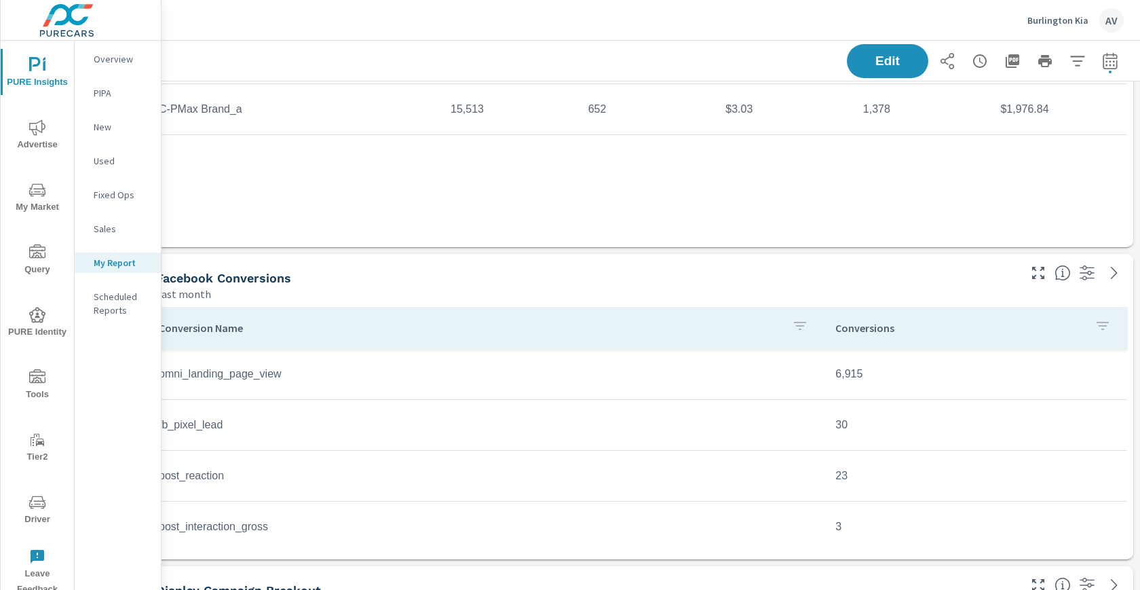
scroll to position [1583, 37]
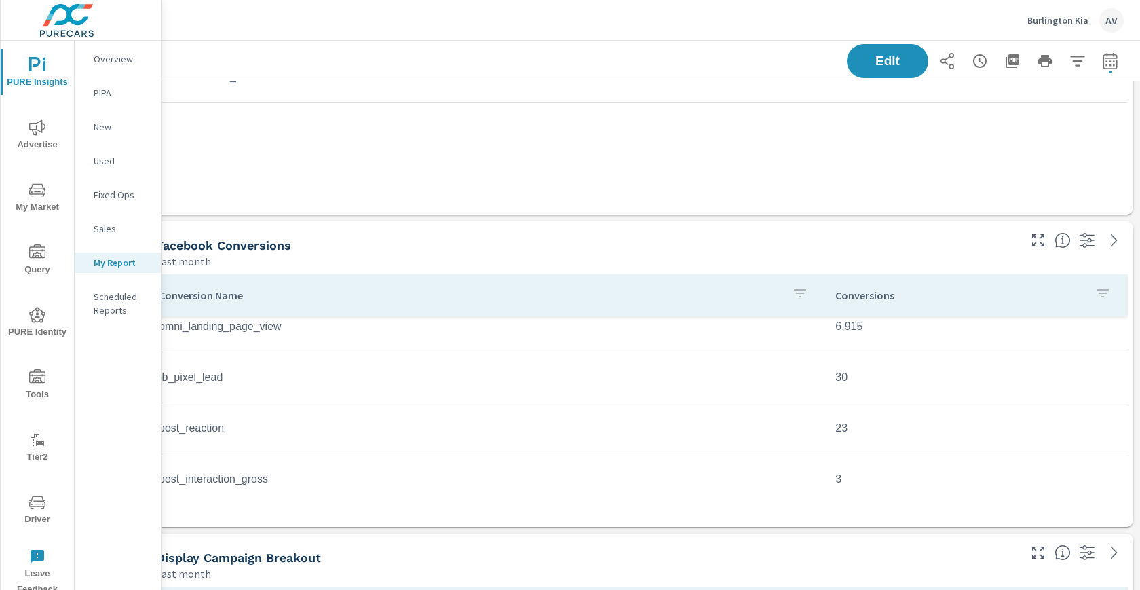
scroll to position [71, 0]
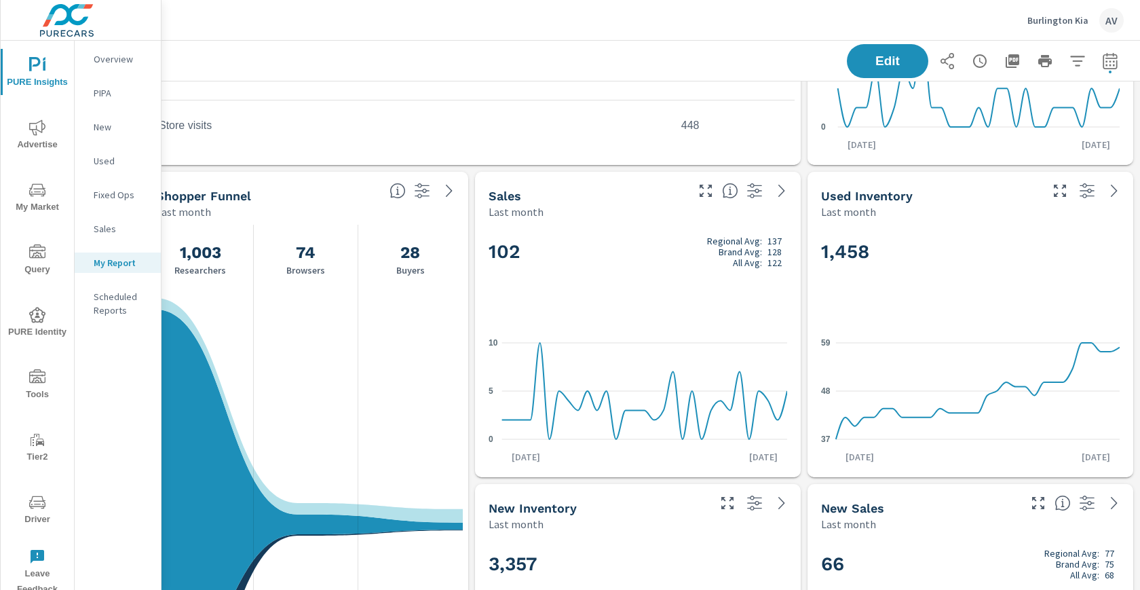
scroll to position [3461, 37]
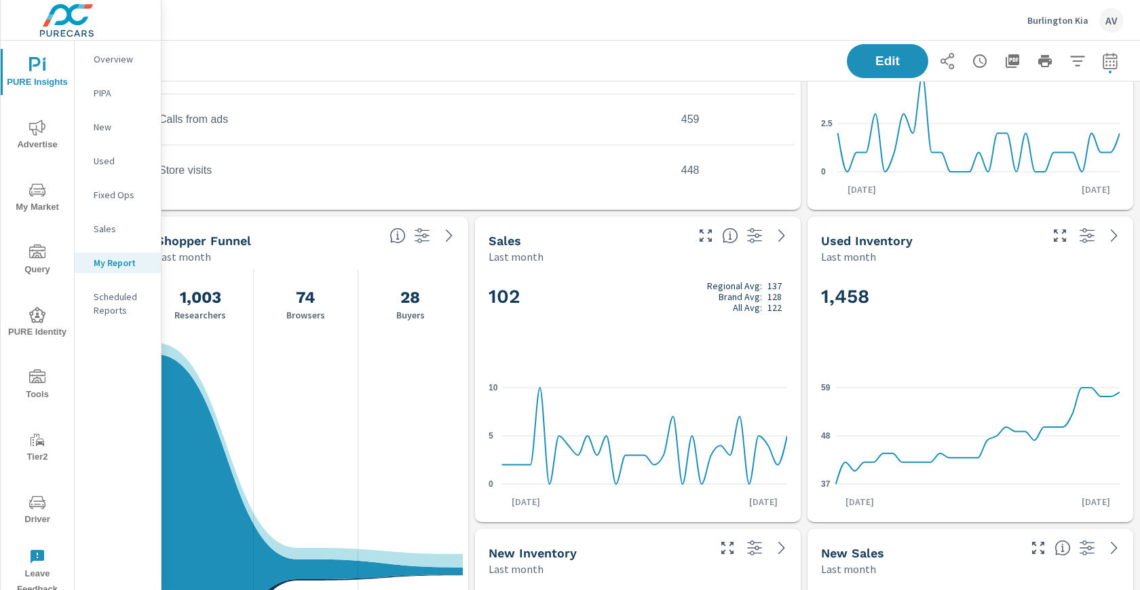
click at [104, 58] on p "Overview" at bounding box center [122, 59] width 56 height 14
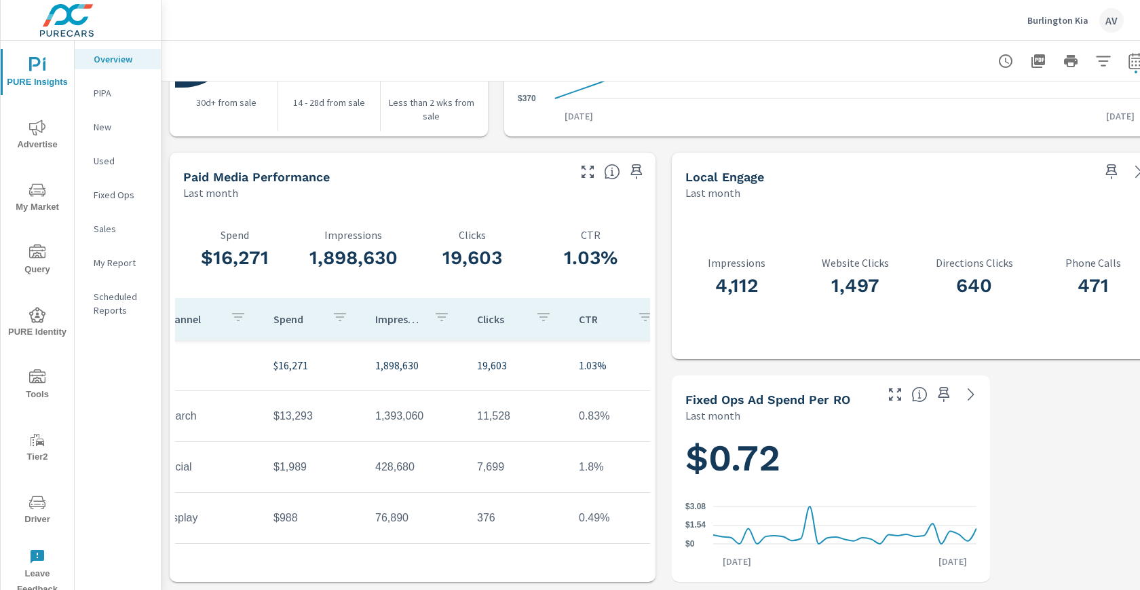
scroll to position [0, 145]
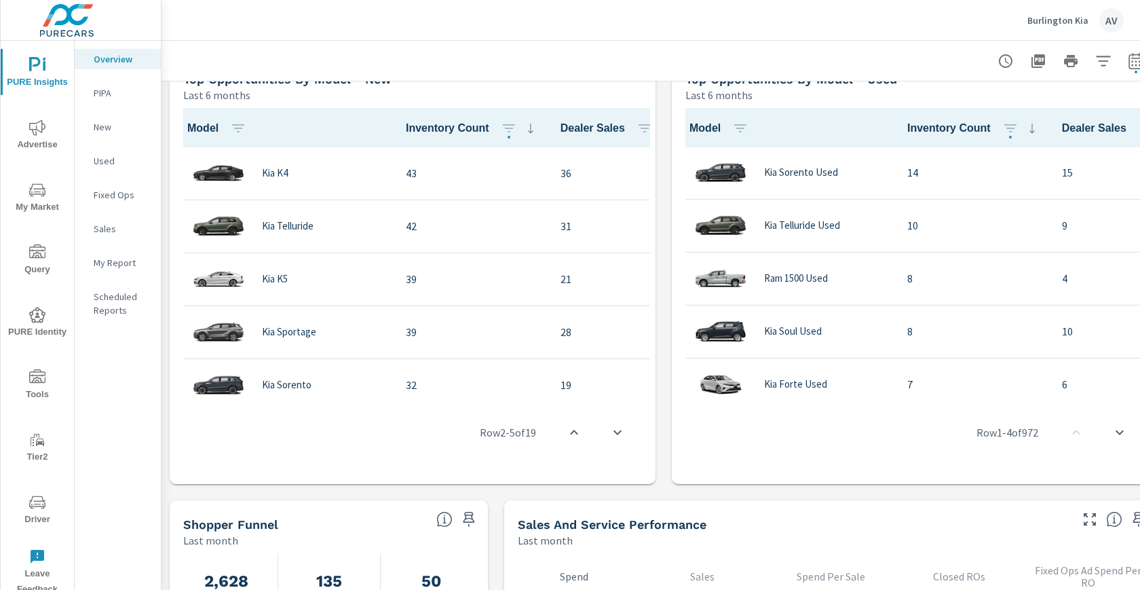
scroll to position [0, 0]
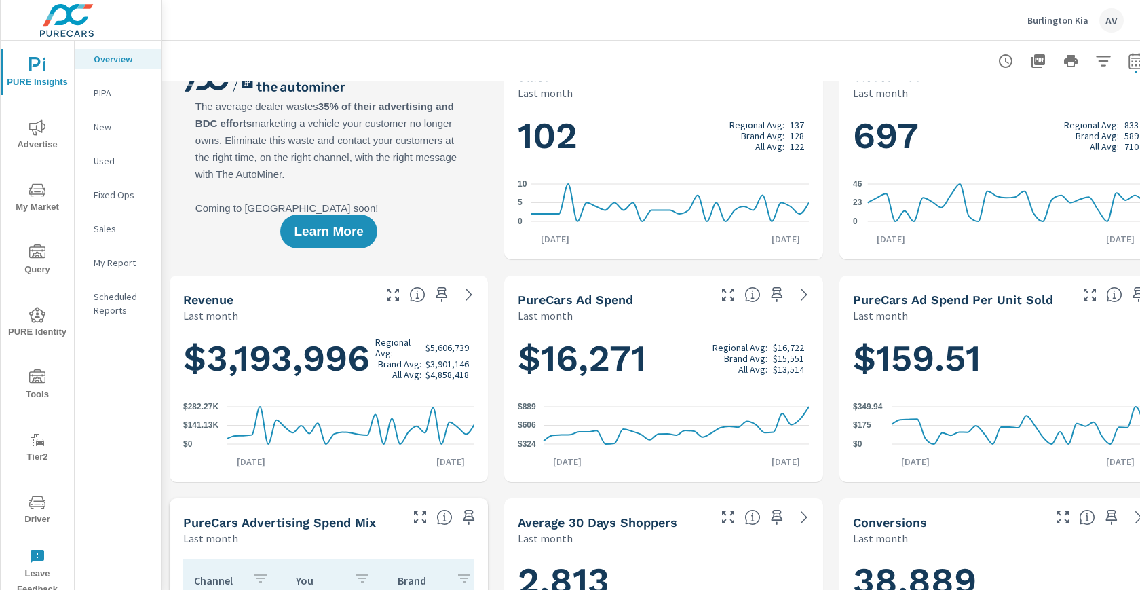
scroll to position [15, 0]
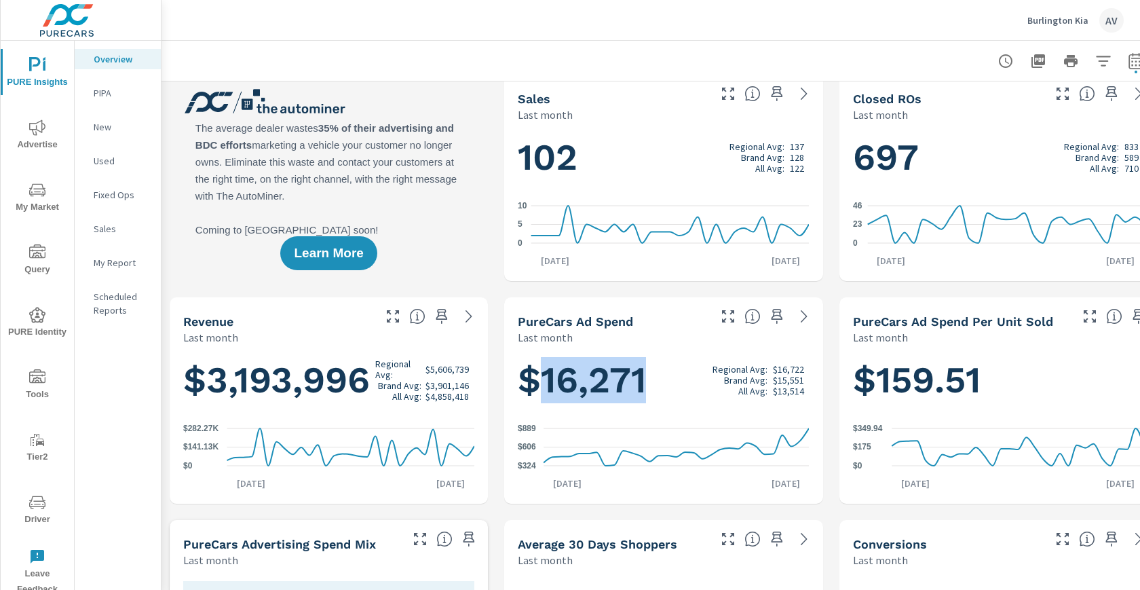
drag, startPoint x: 650, startPoint y: 379, endPoint x: 543, endPoint y: 380, distance: 107.2
click at [543, 380] on h1 "$16,271 Regional Avg: $16,722 Brand Avg: $15,551 All Avg: $13,514" at bounding box center [663, 380] width 291 height 46
copy h1 "16,271"
click at [784, 39] on div "Burlington Kia AV" at bounding box center [651, 20] width 946 height 40
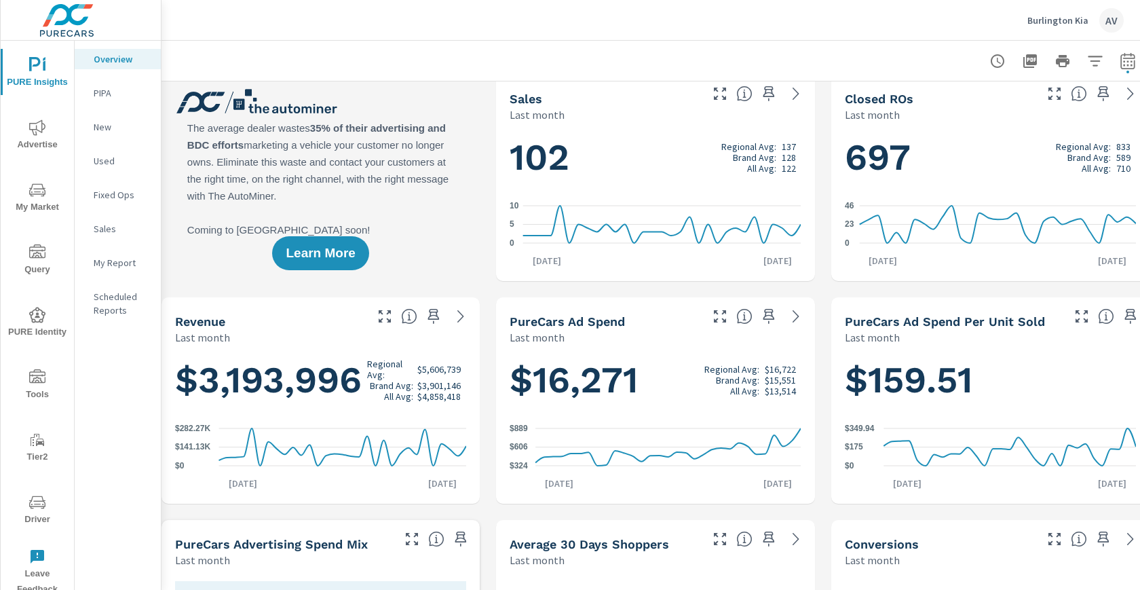
scroll to position [15, 37]
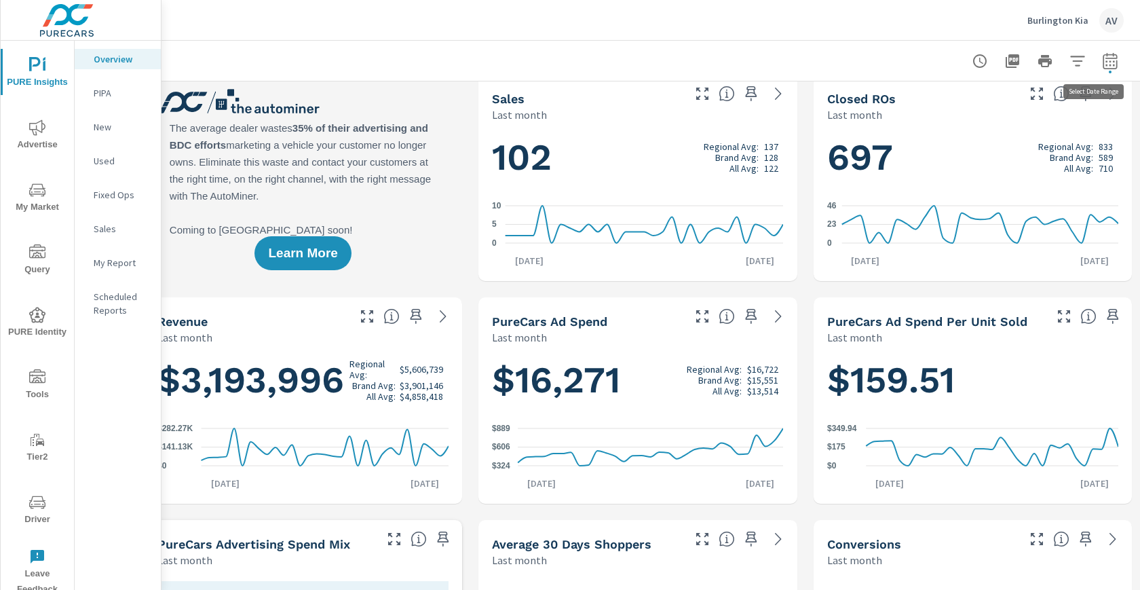
click at [1105, 60] on icon "button" at bounding box center [1109, 62] width 9 height 5
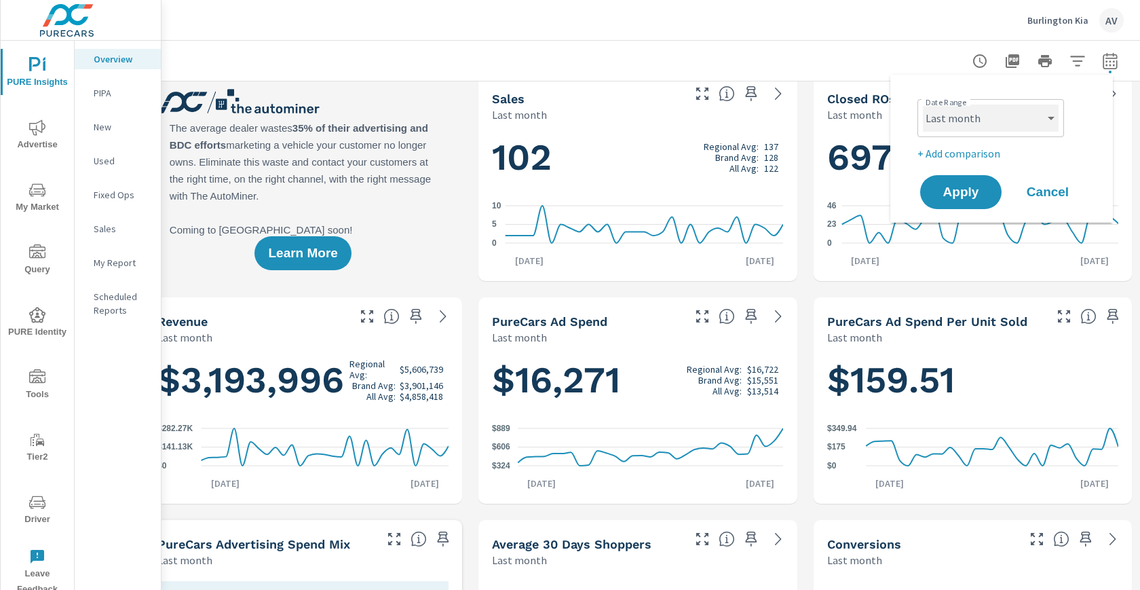
click at [1003, 115] on select "Custom Yesterday Last week Last 7 days Last 14 days Last 30 days Last 45 days L…" at bounding box center [991, 117] width 136 height 27
select select "custom"
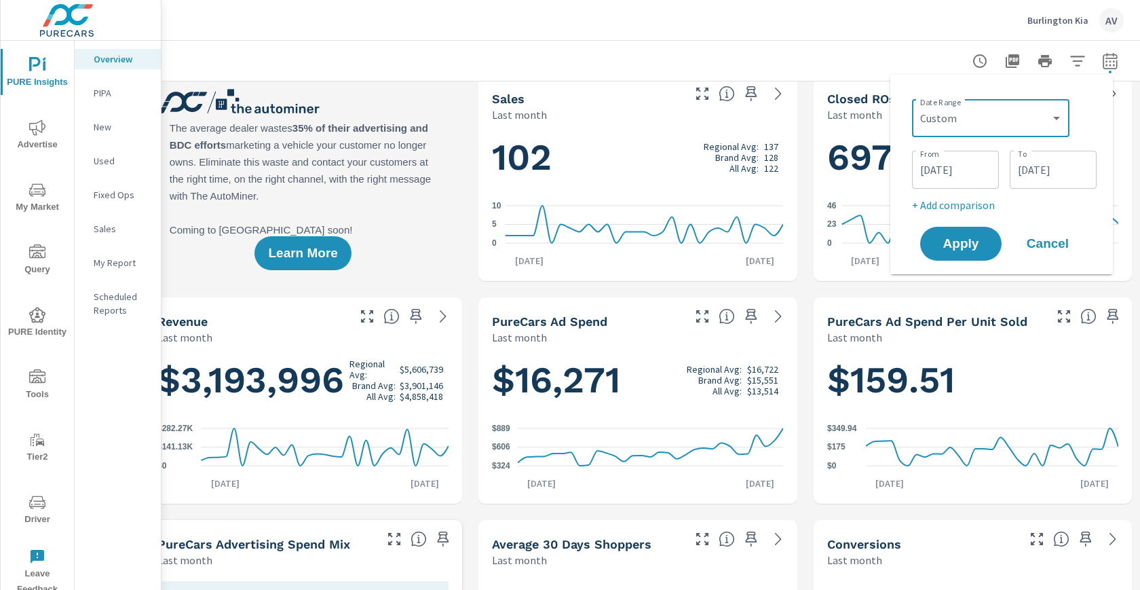
click at [965, 172] on input "07/01/2025" at bounding box center [955, 169] width 76 height 27
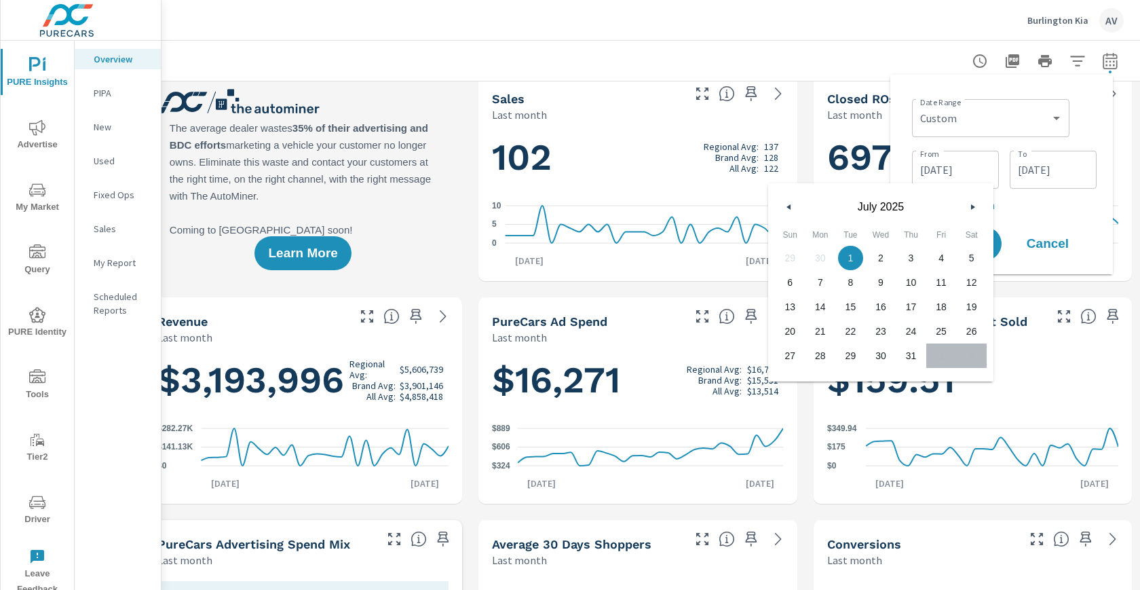
click at [794, 206] on button "button" at bounding box center [789, 207] width 16 height 16
click at [794, 259] on span "1" at bounding box center [790, 258] width 31 height 18
click at [825, 360] on span "30" at bounding box center [820, 356] width 31 height 18
click at [791, 261] on span "1" at bounding box center [790, 258] width 31 height 18
type input "06/01/2025"
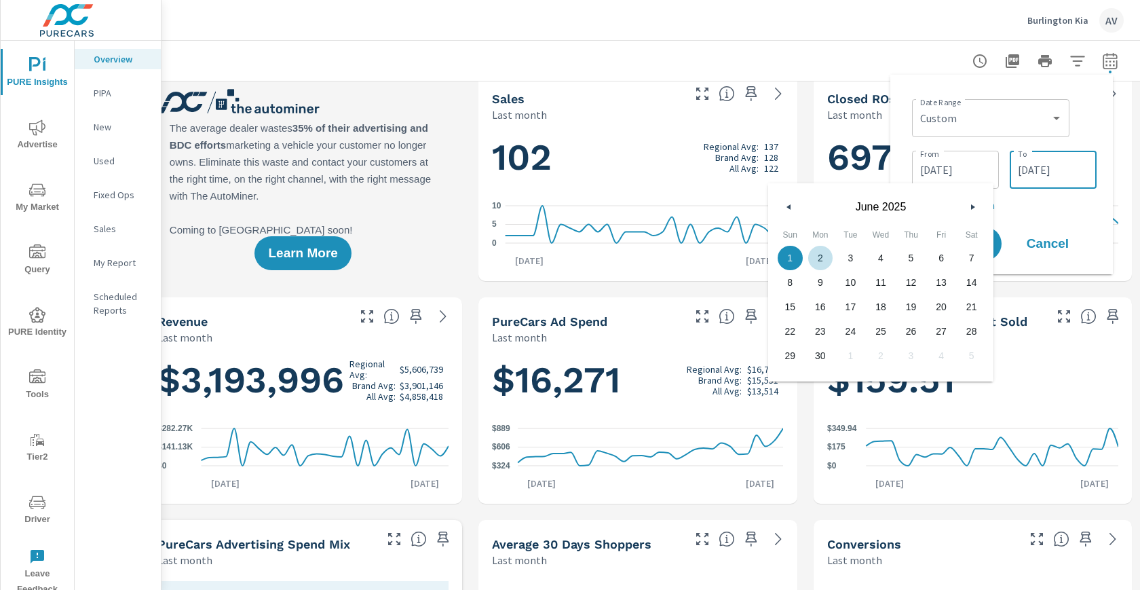
click at [1039, 174] on input "07/31/2025" at bounding box center [1053, 169] width 76 height 27
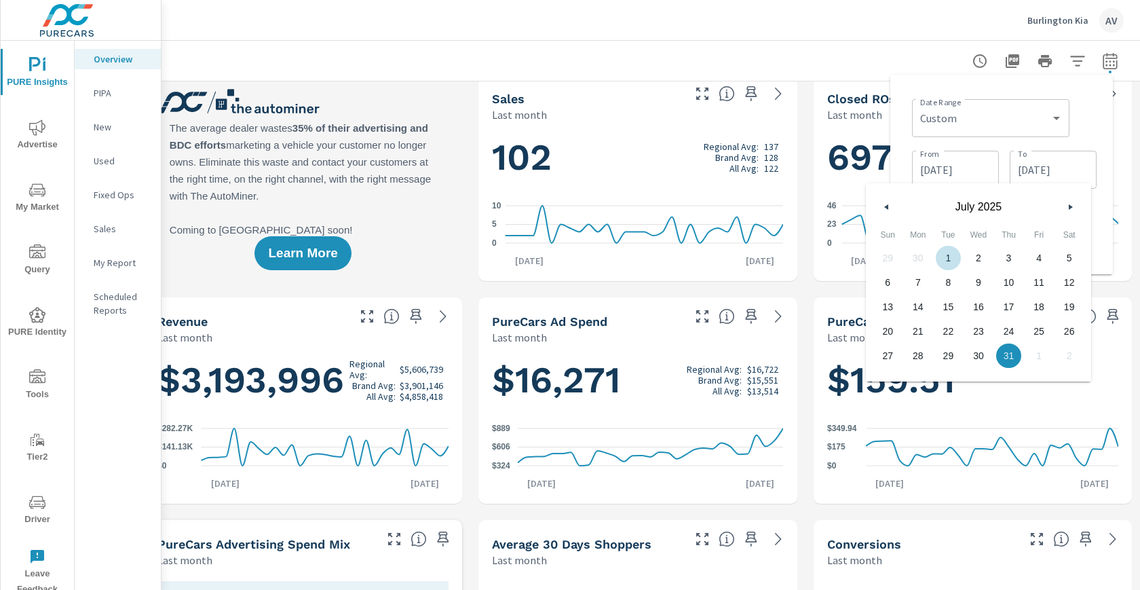
click at [919, 255] on div "29 30 1 2 3 4 5 6 7 8 9 10 11 12 13 14 15 16 17 18 19 20 21 22 23 24 25 26 27 2…" at bounding box center [978, 307] width 212 height 122
click at [894, 210] on button "button" at bounding box center [887, 207] width 16 height 16
click at [922, 355] on span "30" at bounding box center [918, 356] width 31 height 18
type input "06/30/2025"
click at [1088, 121] on div "Date Range Custom Yesterday Last week Last 7 days Last 14 days Last 30 days Las…" at bounding box center [1004, 117] width 185 height 46
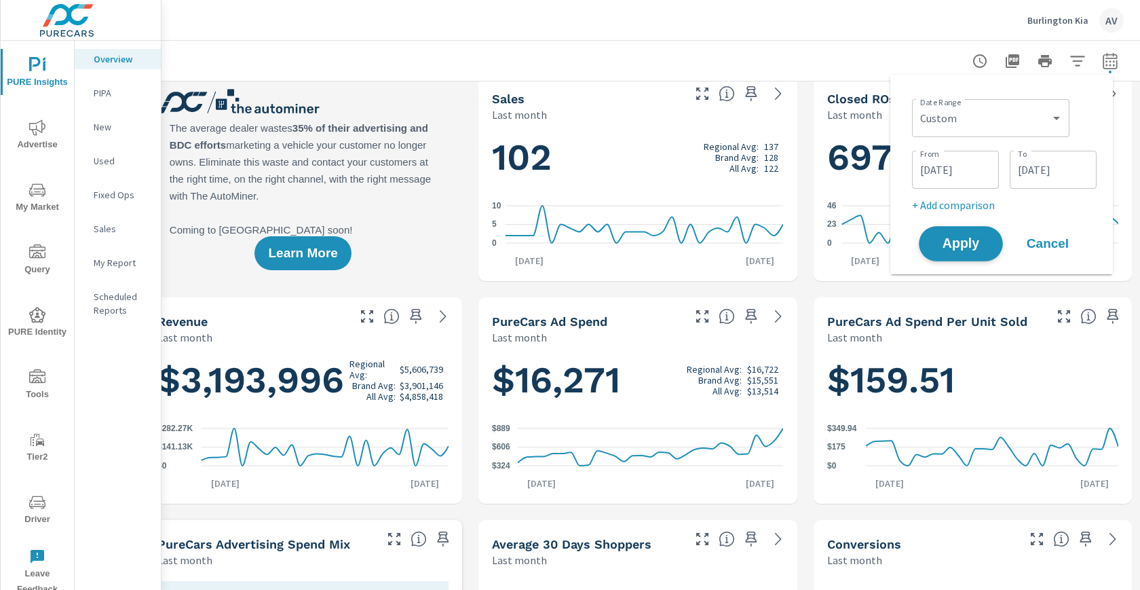
click at [982, 239] on span "Apply" at bounding box center [961, 243] width 56 height 13
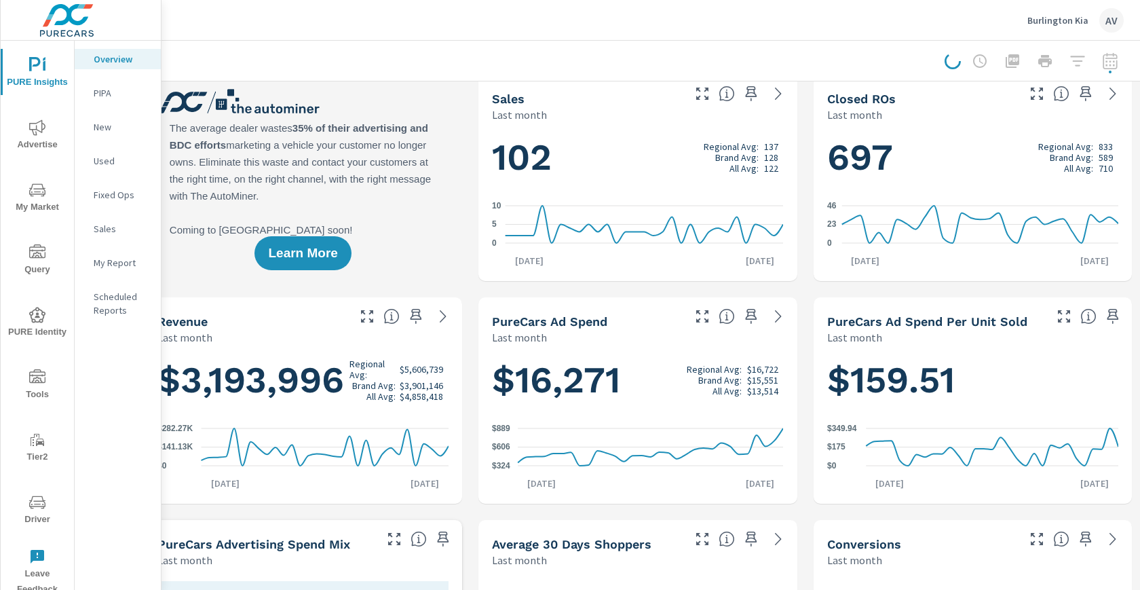
scroll to position [0, 25]
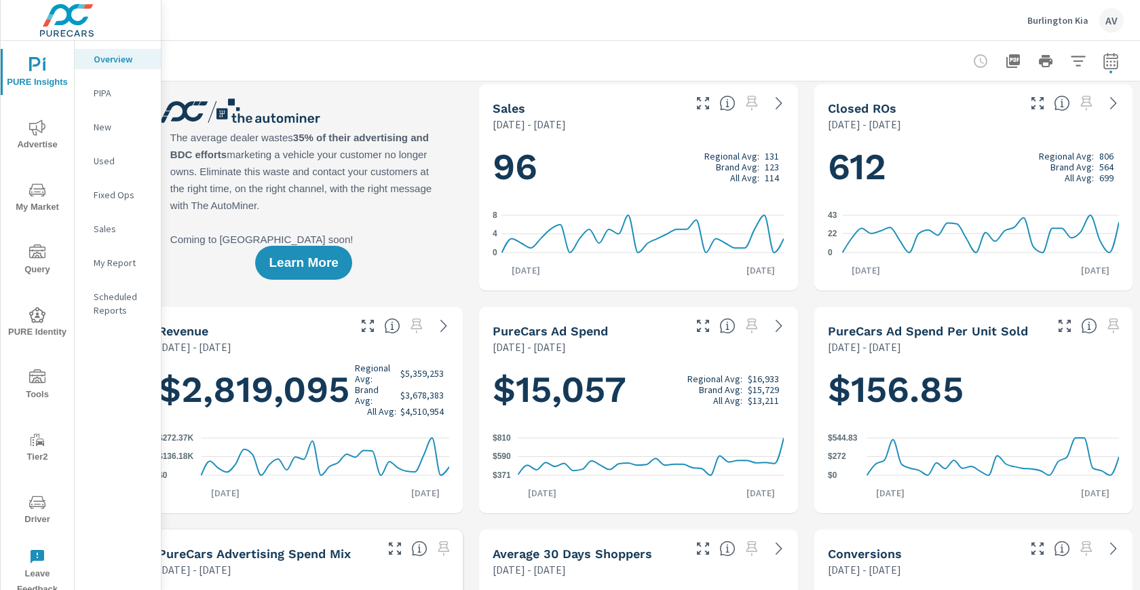
scroll to position [9, 25]
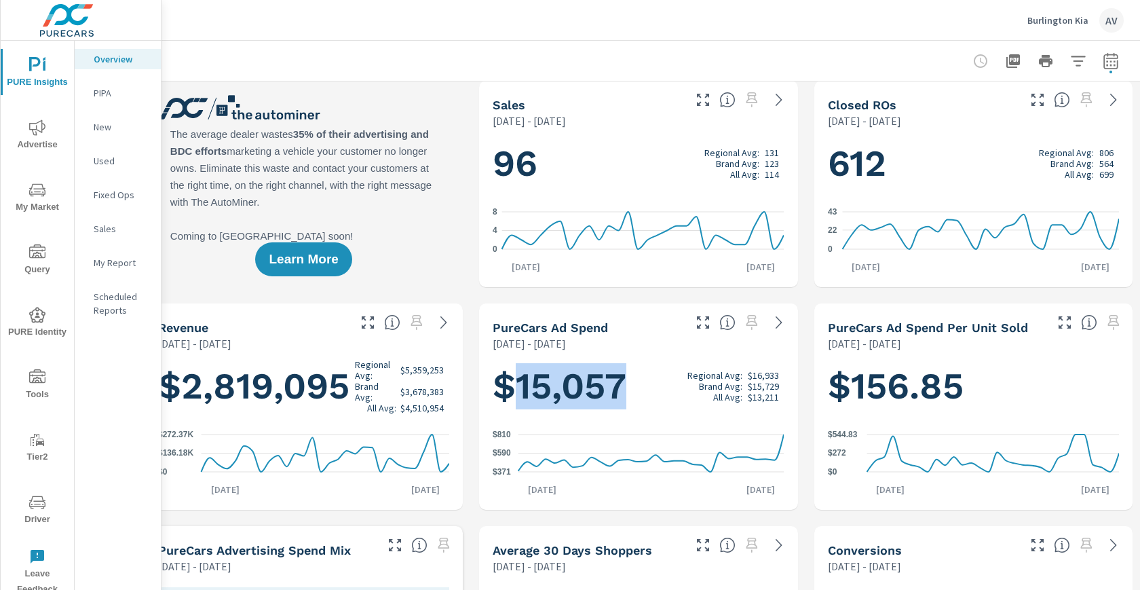
drag, startPoint x: 625, startPoint y: 388, endPoint x: 519, endPoint y: 384, distance: 105.9
click at [519, 384] on h1 "$15,057 Regional Avg: $16,933 Brand Avg: $15,729 All Avg: $13,211" at bounding box center [638, 386] width 291 height 46
click at [814, 353] on div "$156.85 $0 $272 $544.83 Jun 1st Jun 30th" at bounding box center [973, 430] width 318 height 159
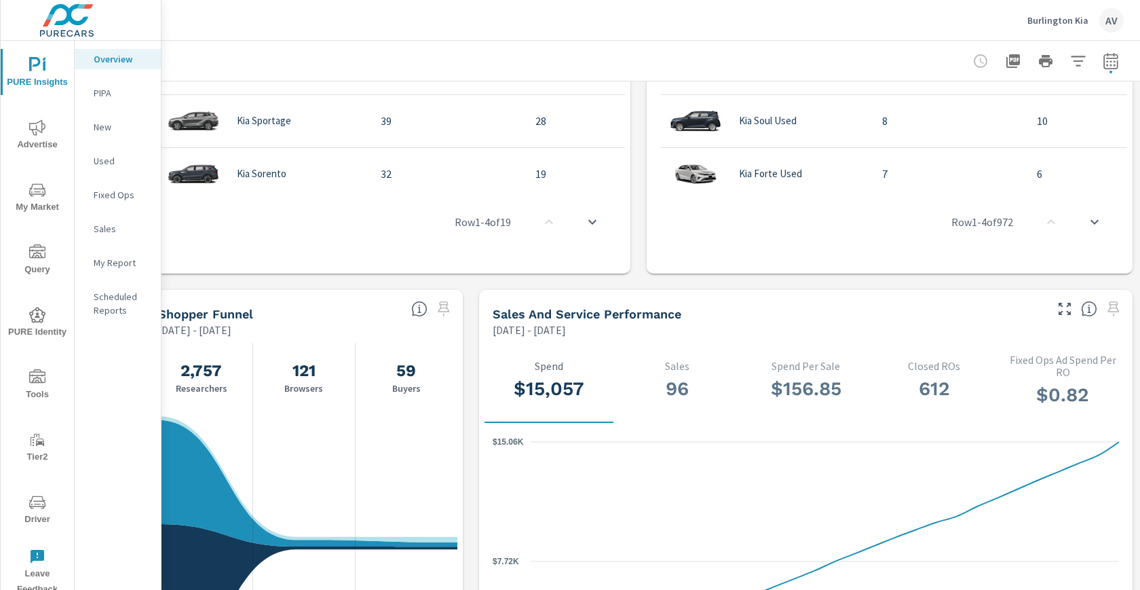
scroll to position [0, 25]
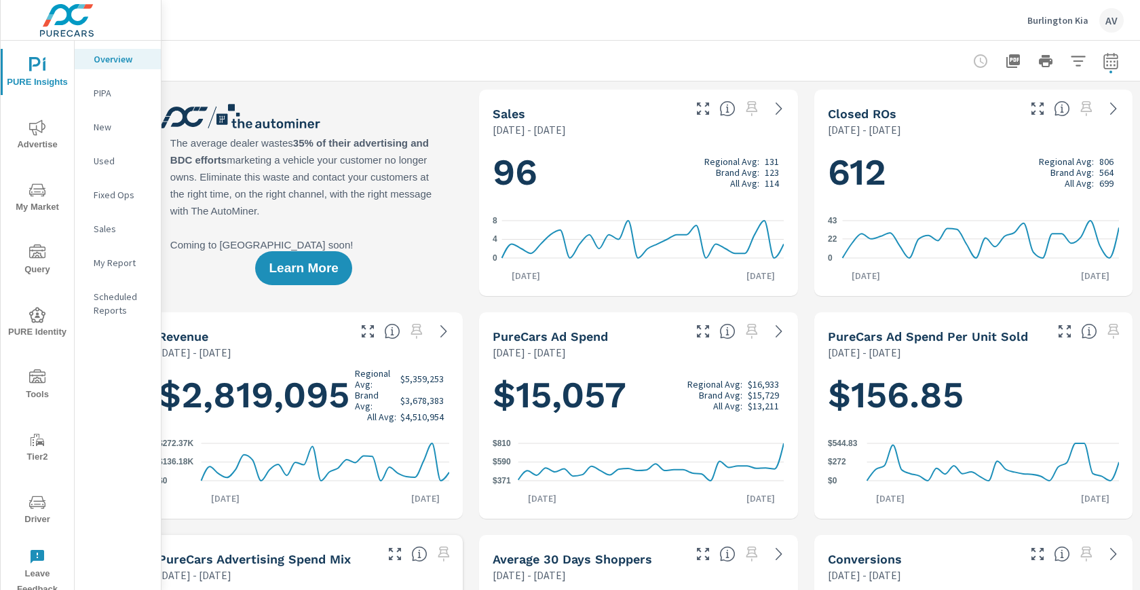
click at [114, 122] on p "New" at bounding box center [122, 127] width 56 height 14
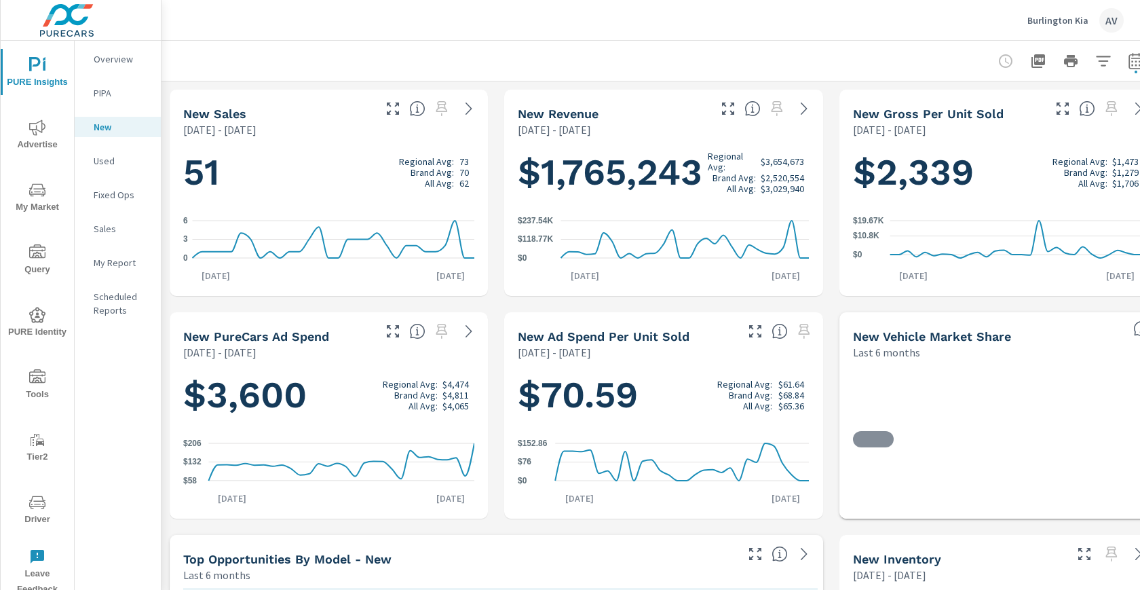
scroll to position [1, 0]
click at [38, 135] on icon "nav menu" at bounding box center [37, 127] width 16 height 16
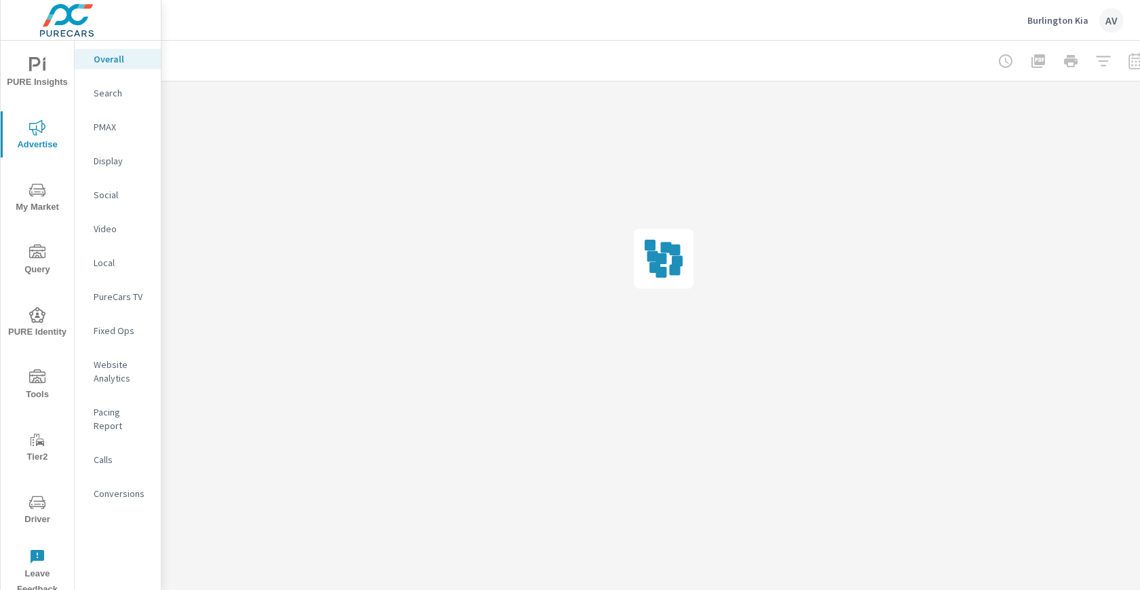
click at [94, 58] on p "Overall" at bounding box center [122, 59] width 56 height 14
click at [102, 94] on p "Search" at bounding box center [122, 93] width 56 height 14
click at [104, 66] on div "Overall" at bounding box center [118, 59] width 86 height 20
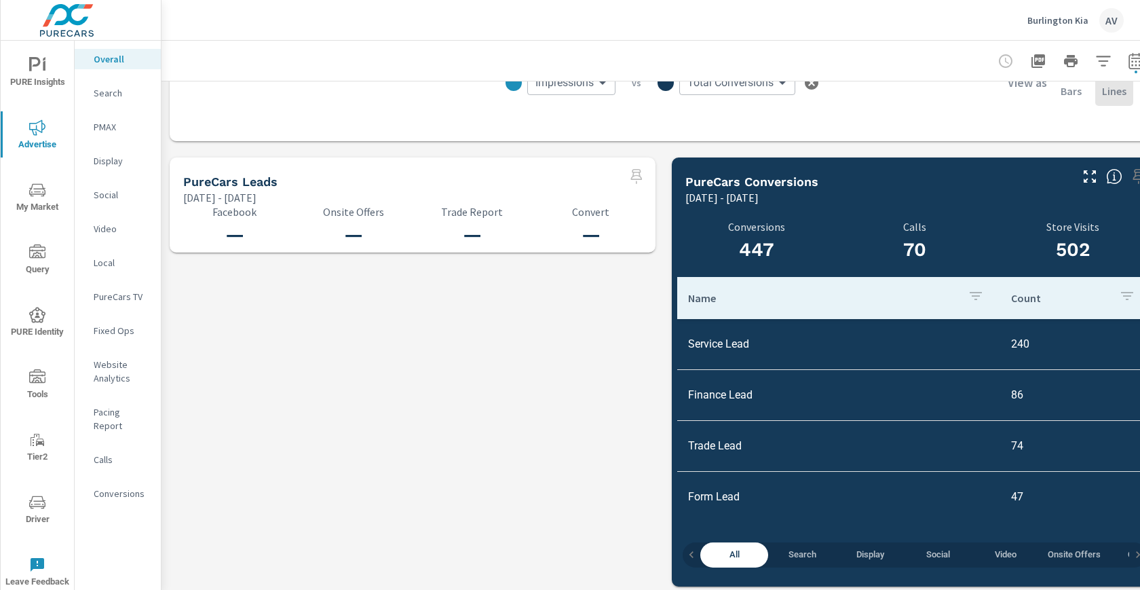
scroll to position [1394, 0]
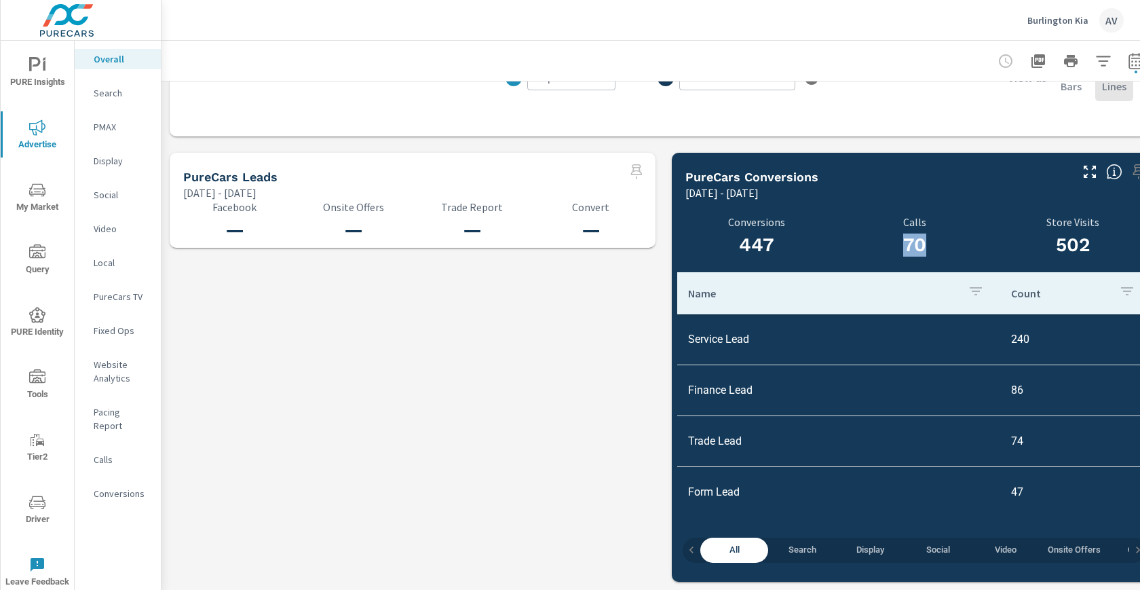
click at [944, 225] on div "70 Calls" at bounding box center [914, 239] width 142 height 46
click at [941, 233] on h3 "70" at bounding box center [914, 244] width 142 height 23
click at [788, 235] on h3 "447" at bounding box center [756, 244] width 142 height 23
click at [866, 542] on span "Display" at bounding box center [870, 550] width 52 height 16
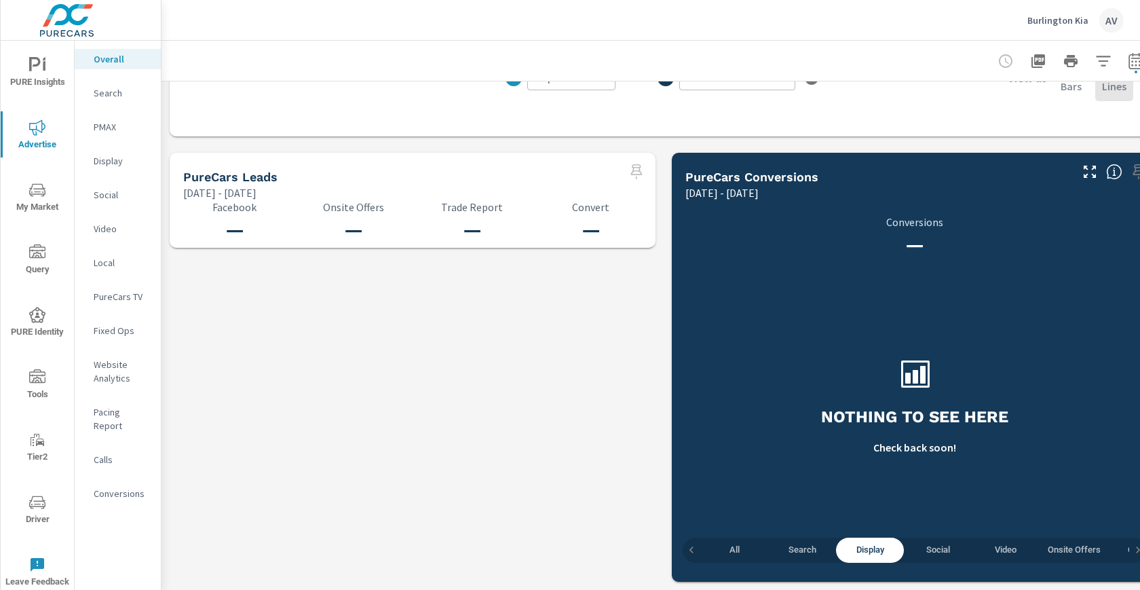
click at [809, 542] on span "Search" at bounding box center [802, 550] width 52 height 16
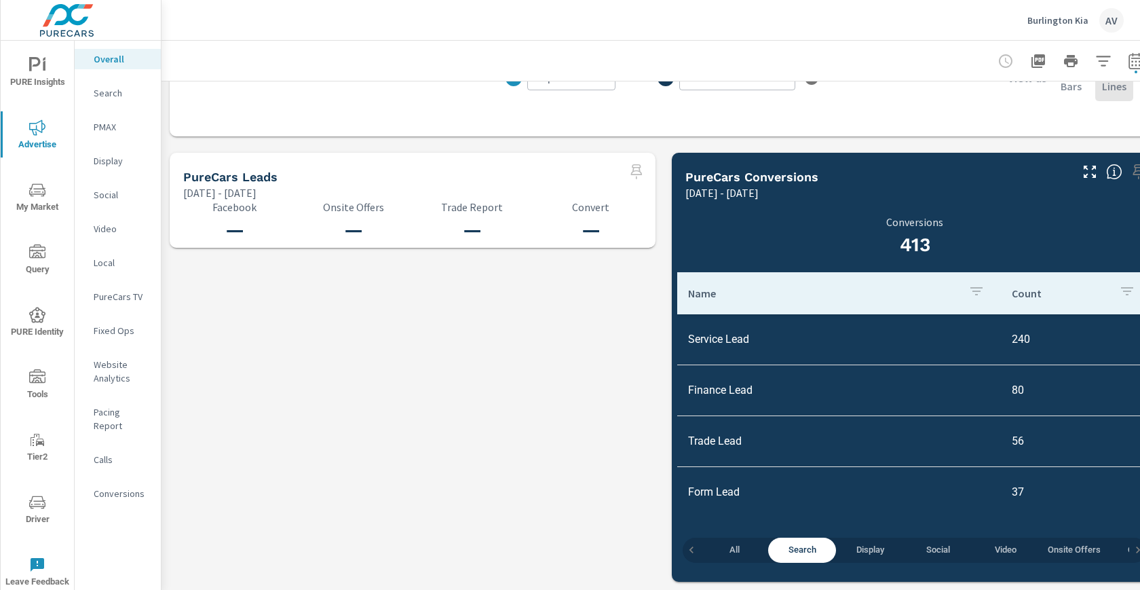
click at [927, 542] on span "Social" at bounding box center [938, 550] width 52 height 16
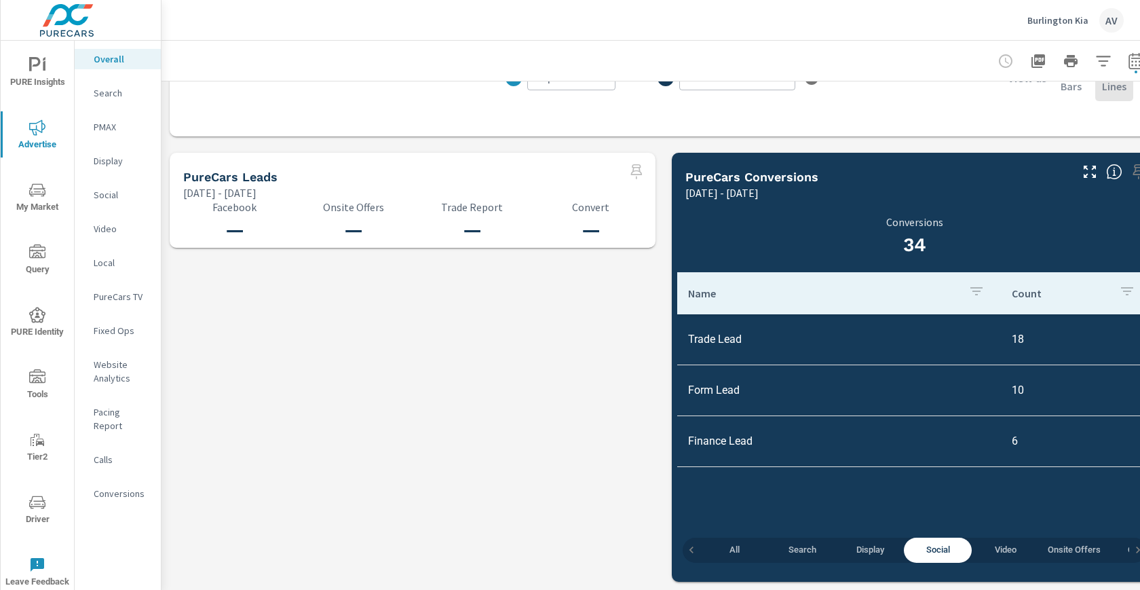
click at [735, 542] on span "All" at bounding box center [734, 550] width 52 height 16
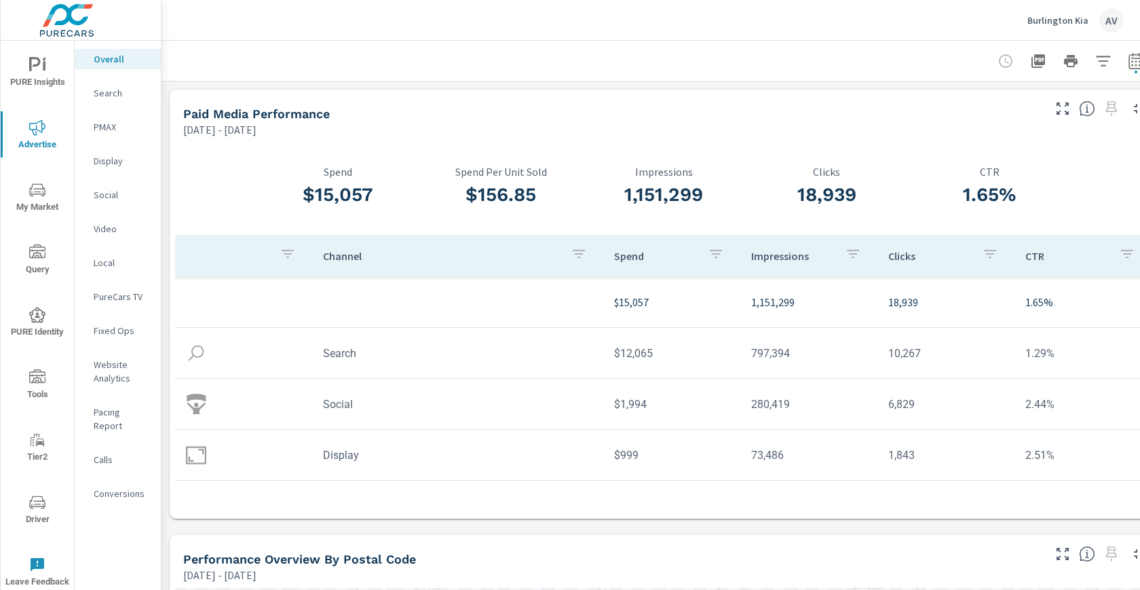
click at [109, 160] on p "Display" at bounding box center [122, 161] width 56 height 14
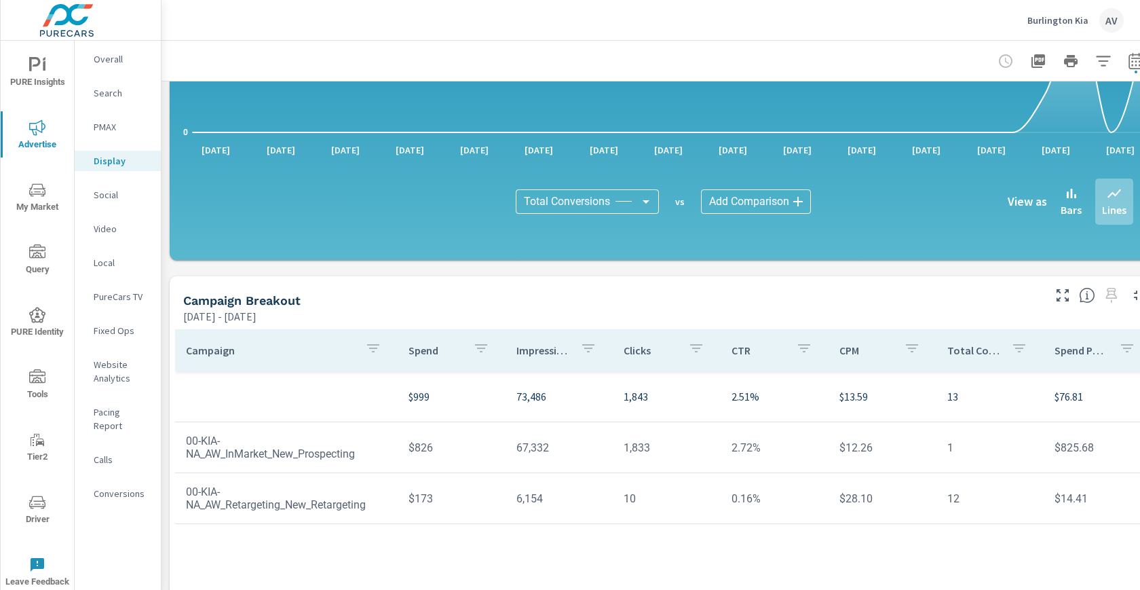
scroll to position [393, 0]
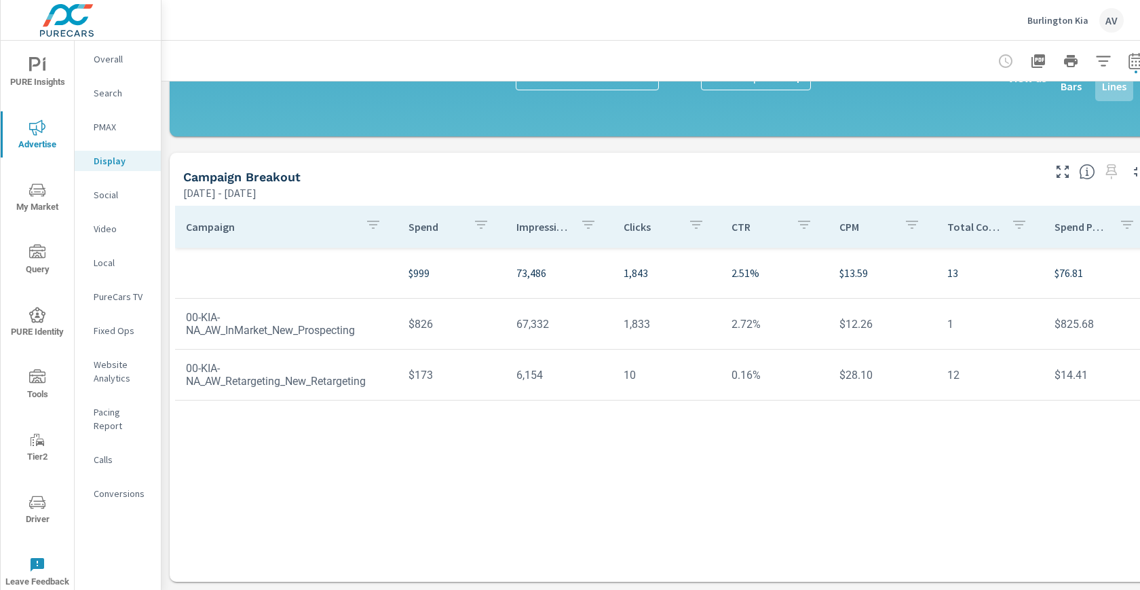
click at [963, 268] on p "13" at bounding box center [990, 273] width 86 height 16
drag, startPoint x: 959, startPoint y: 263, endPoint x: 940, endPoint y: 264, distance: 19.7
click at [940, 264] on td "13" at bounding box center [990, 273] width 108 height 38
click at [120, 62] on p "Overall" at bounding box center [122, 59] width 56 height 14
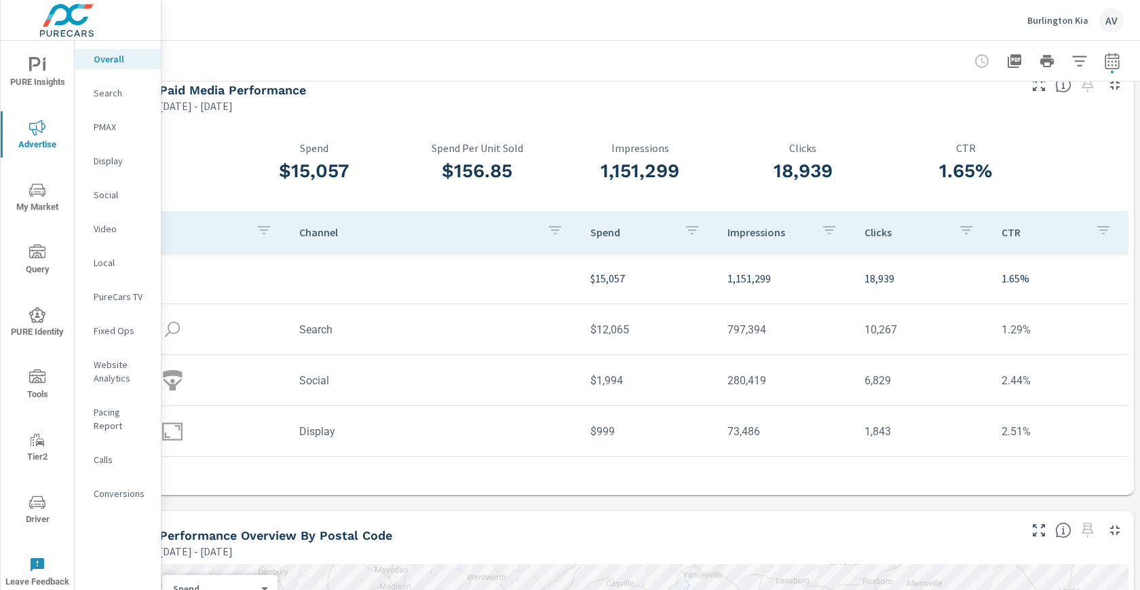
scroll to position [24, 37]
click at [1105, 64] on icon "button" at bounding box center [1109, 60] width 14 height 16
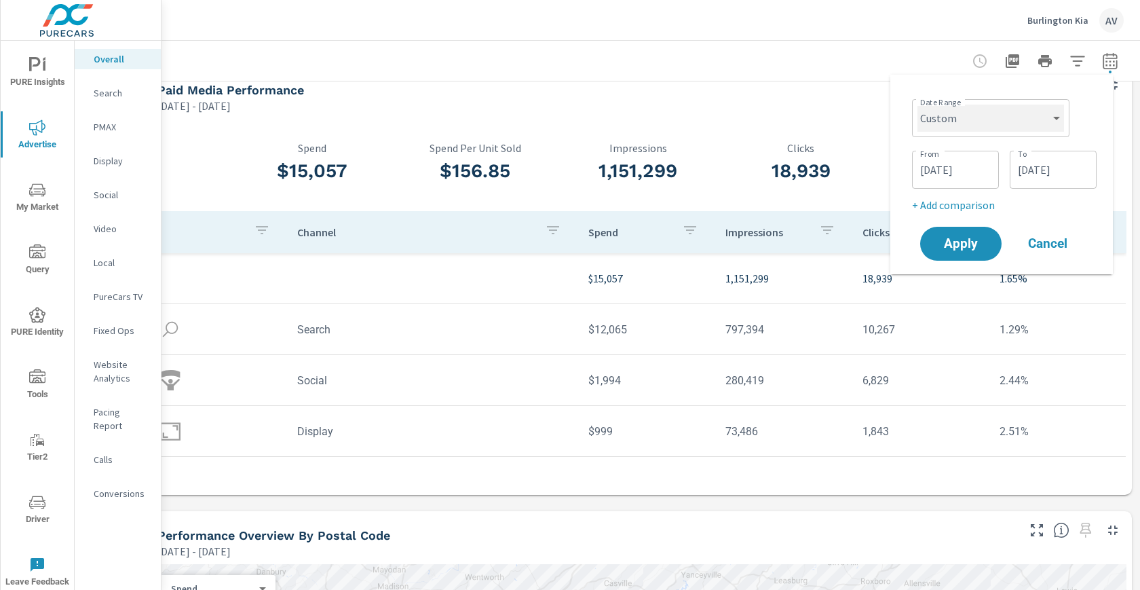
click at [1001, 112] on select "Custom Yesterday Last week Last 7 days Last 14 days Last 30 days Last 45 days L…" at bounding box center [990, 117] width 147 height 27
select select "Last month"
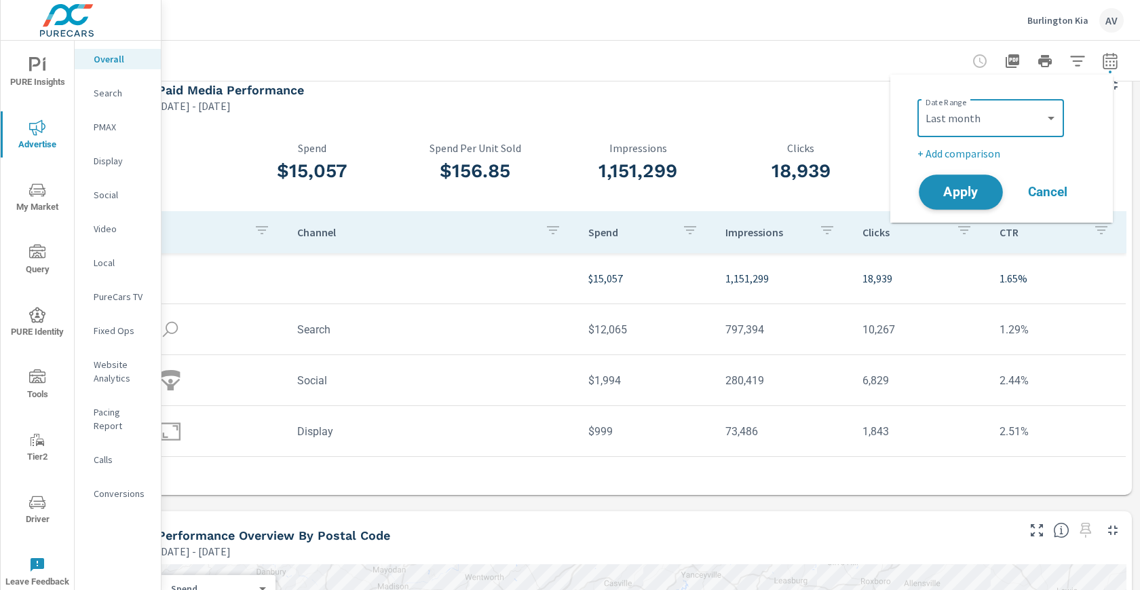
click at [954, 195] on span "Apply" at bounding box center [961, 192] width 56 height 13
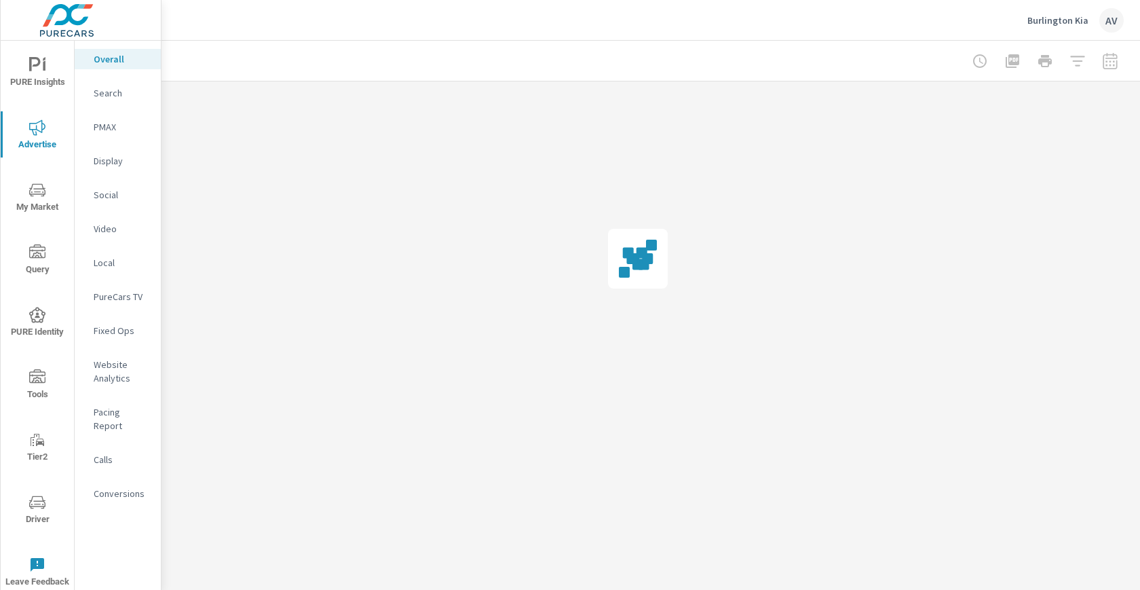
scroll to position [0, 25]
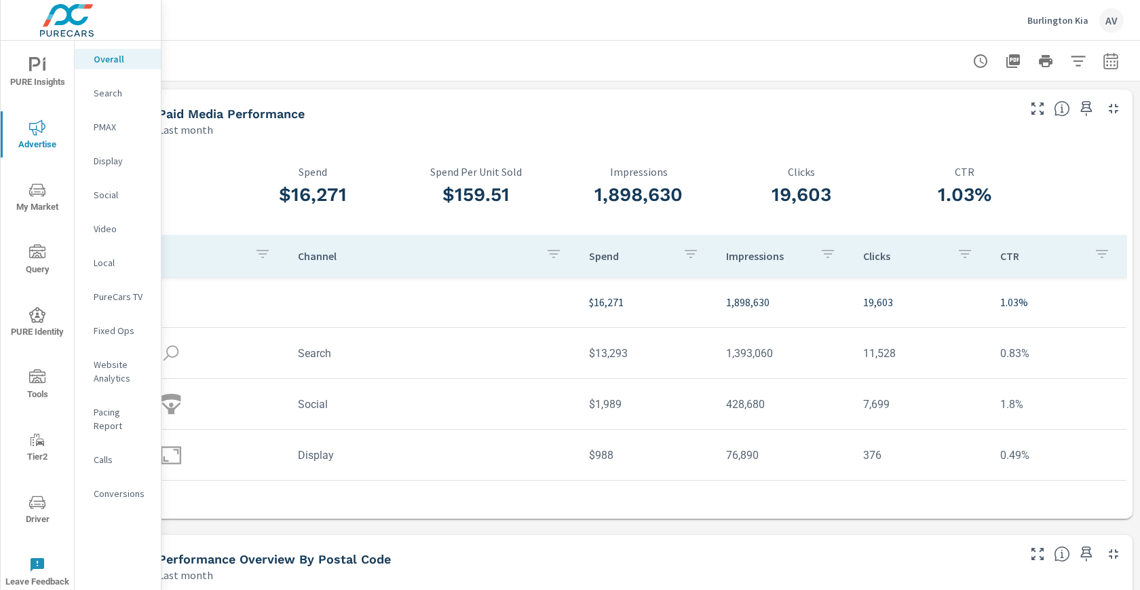
click at [113, 163] on p "Display" at bounding box center [122, 161] width 56 height 14
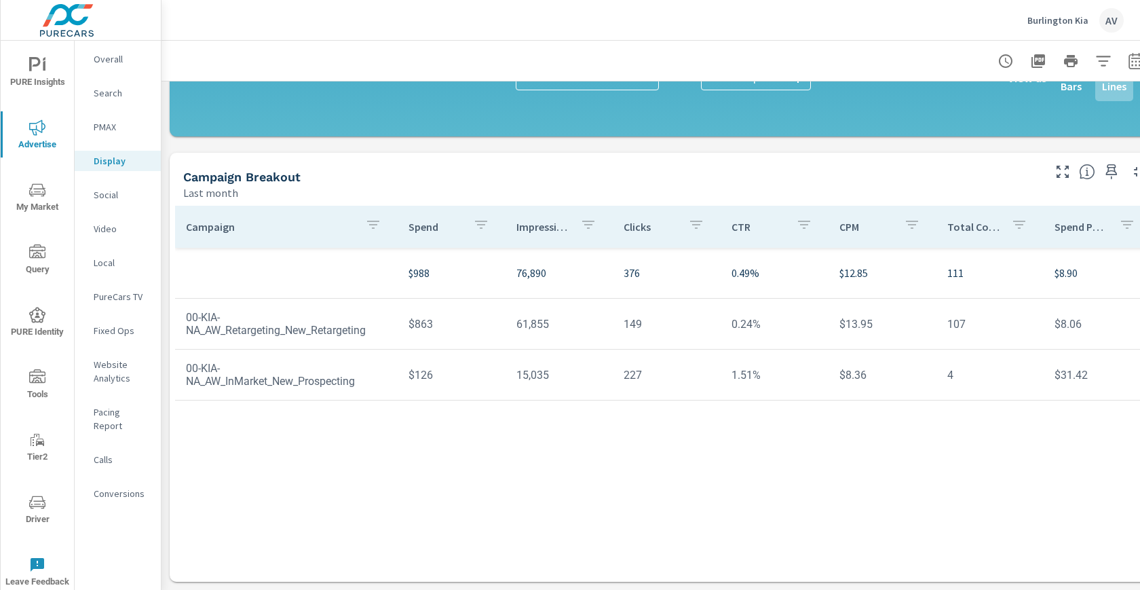
scroll to position [393, 0]
drag, startPoint x: 972, startPoint y: 258, endPoint x: 919, endPoint y: 261, distance: 53.6
click at [919, 261] on tr "$988 76,890 376 0.49% $12.85 111 $8.90" at bounding box center [663, 273] width 976 height 51
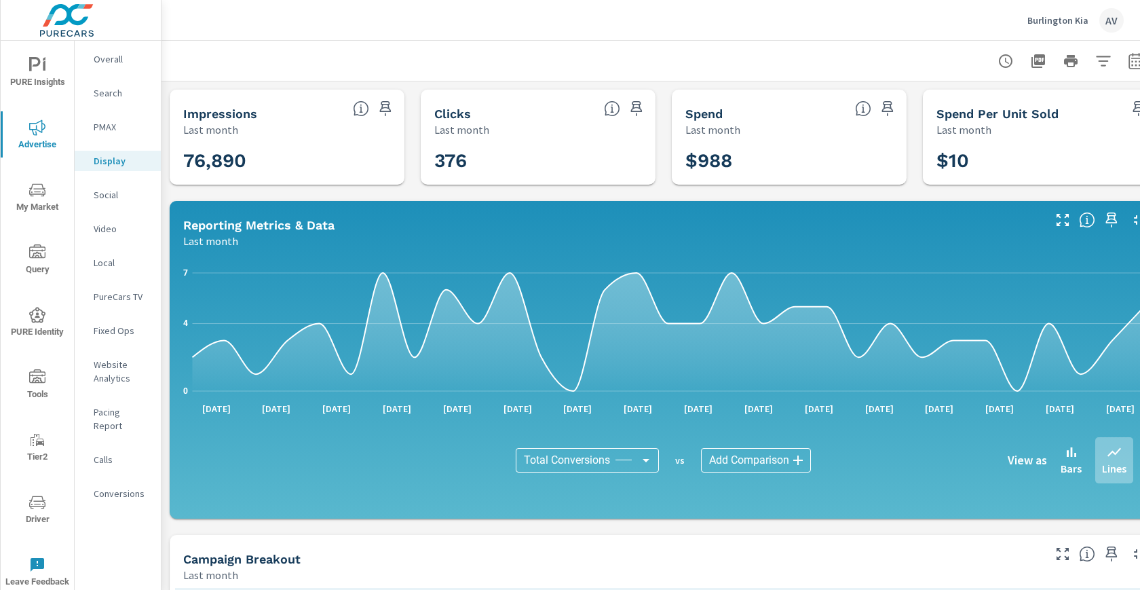
click at [126, 58] on p "Overall" at bounding box center [122, 59] width 56 height 14
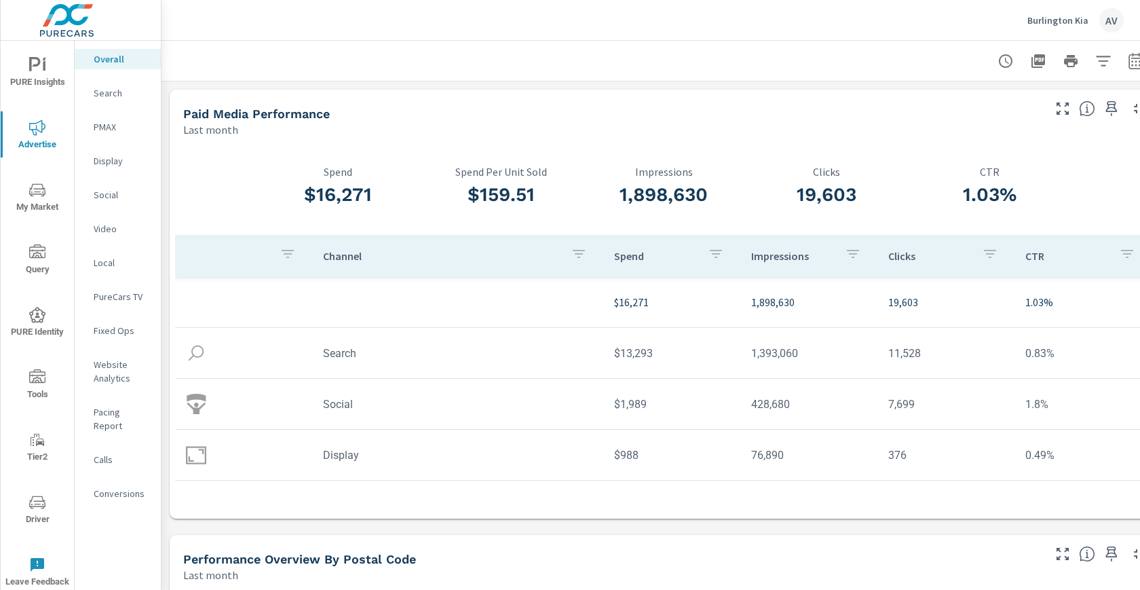
click at [172, 177] on div "$16,271 Spend $159.51 Spend Per Unit Sold 1,898,630 Impressions 19,603 Clicks 1…" at bounding box center [664, 327] width 988 height 381
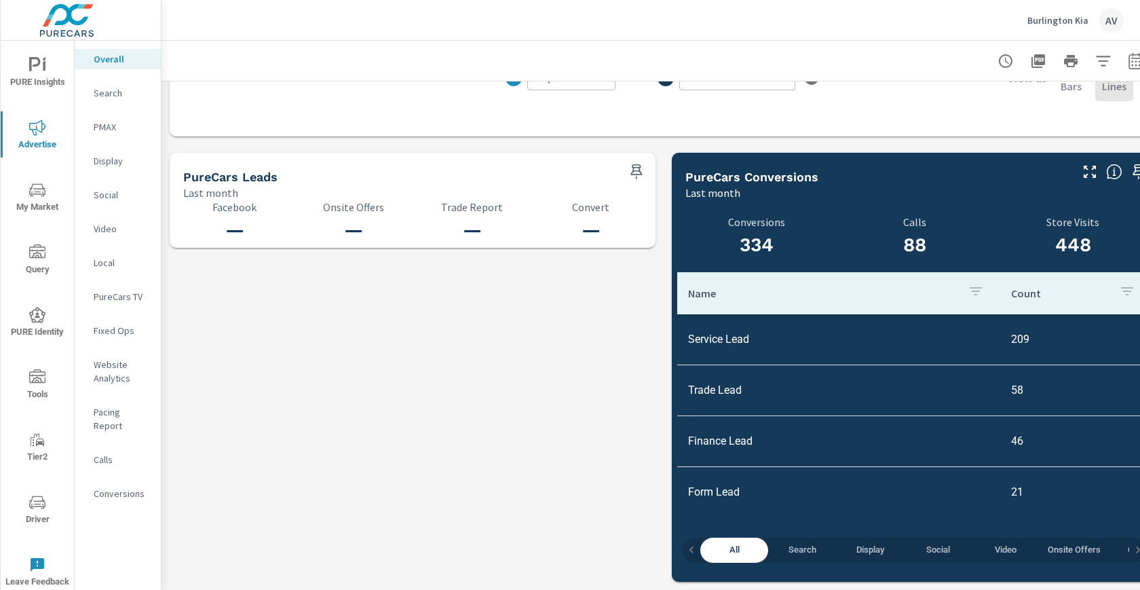
scroll to position [1394, 0]
click at [866, 542] on span "Display" at bounding box center [870, 550] width 52 height 16
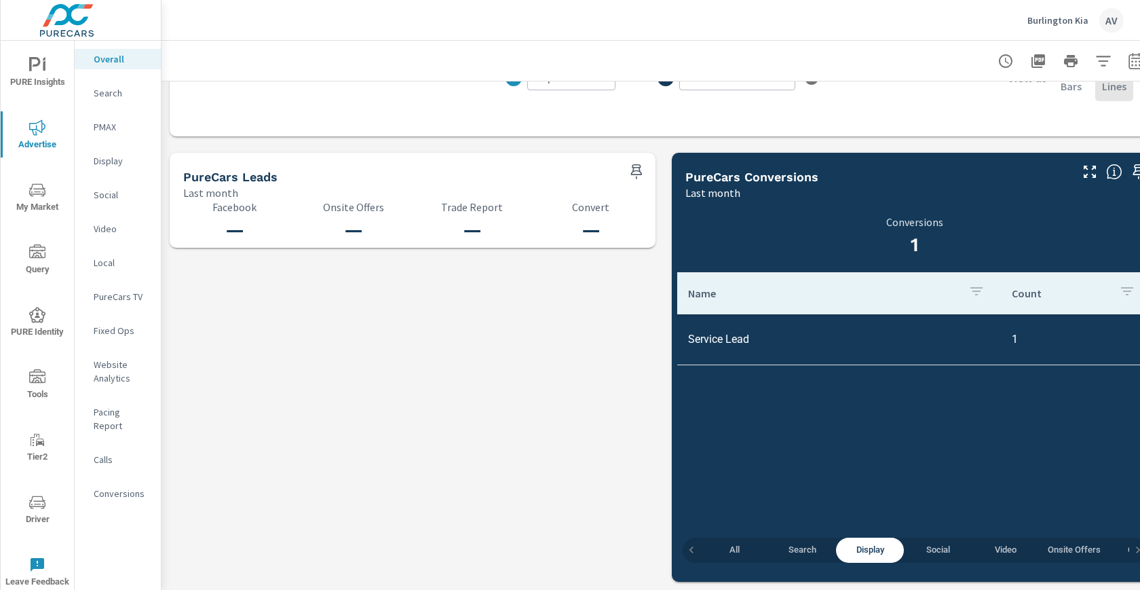
click at [739, 542] on span "All" at bounding box center [734, 550] width 52 height 16
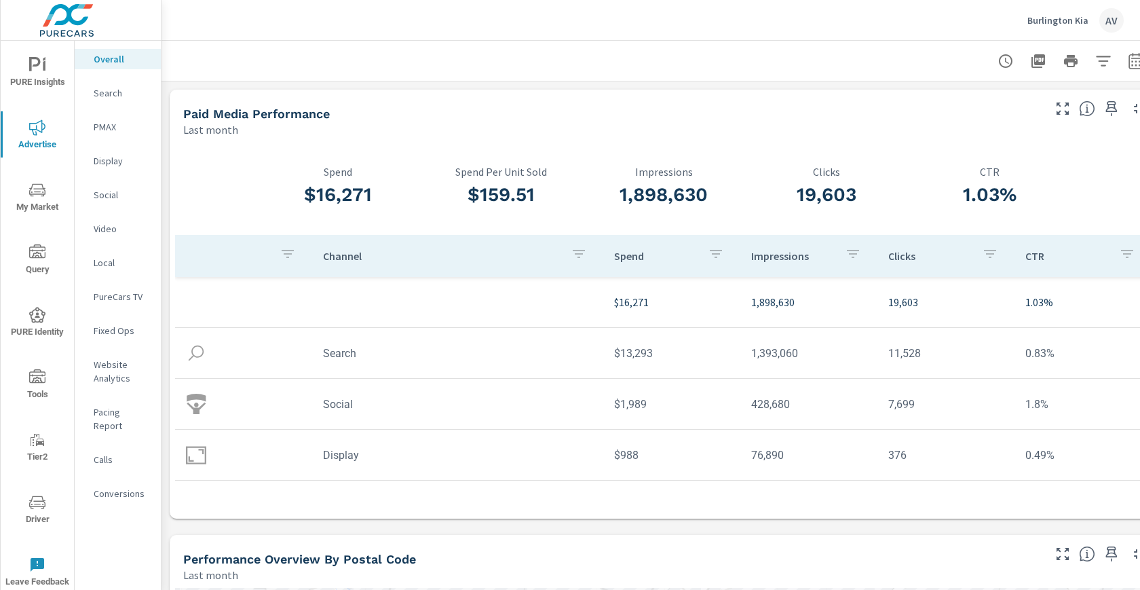
click at [263, 166] on p "Spend" at bounding box center [337, 172] width 163 height 12
click at [41, 56] on button "PURE Insights" at bounding box center [37, 72] width 73 height 46
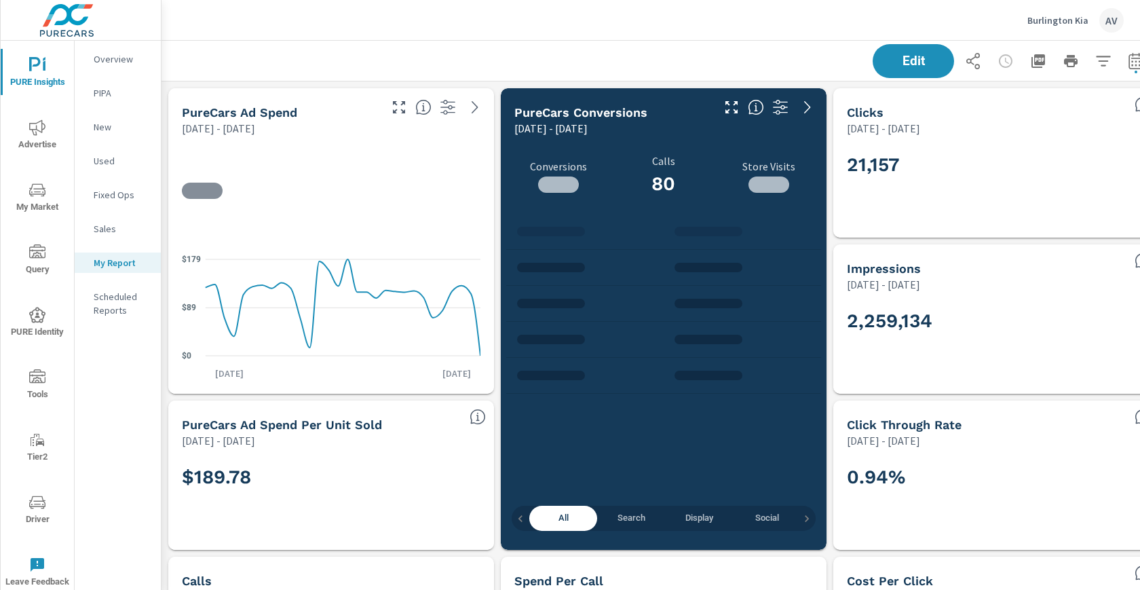
scroll to position [611, 0]
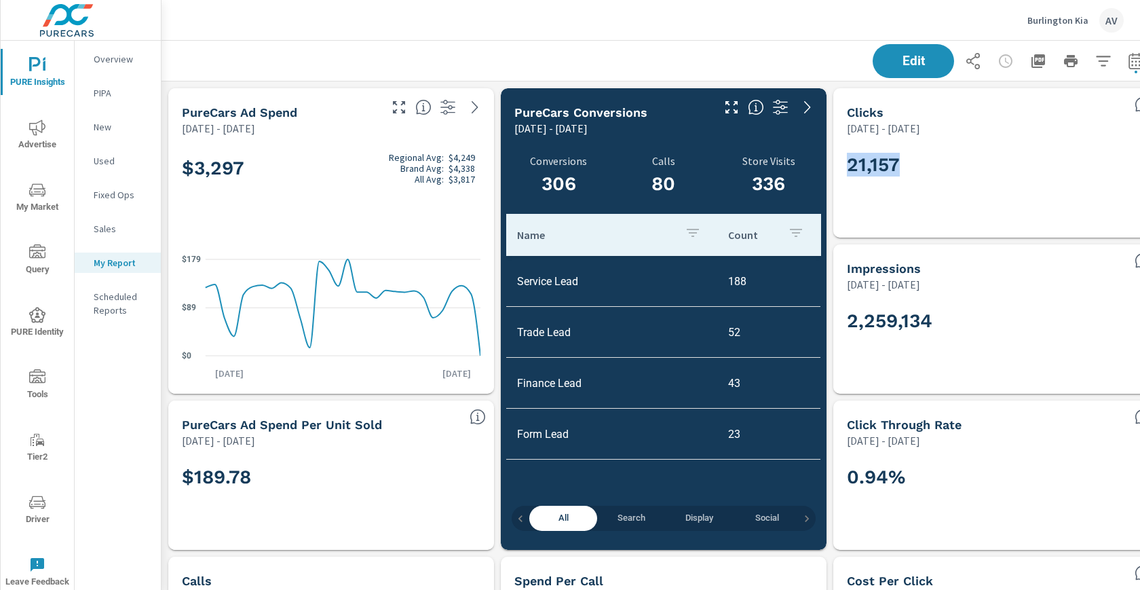
drag, startPoint x: 912, startPoint y: 169, endPoint x: 844, endPoint y: 167, distance: 68.5
click at [839, 168] on div "21,157" at bounding box center [996, 186] width 315 height 91
copy h2 "21,157"
